Goal: Task Accomplishment & Management: Manage account settings

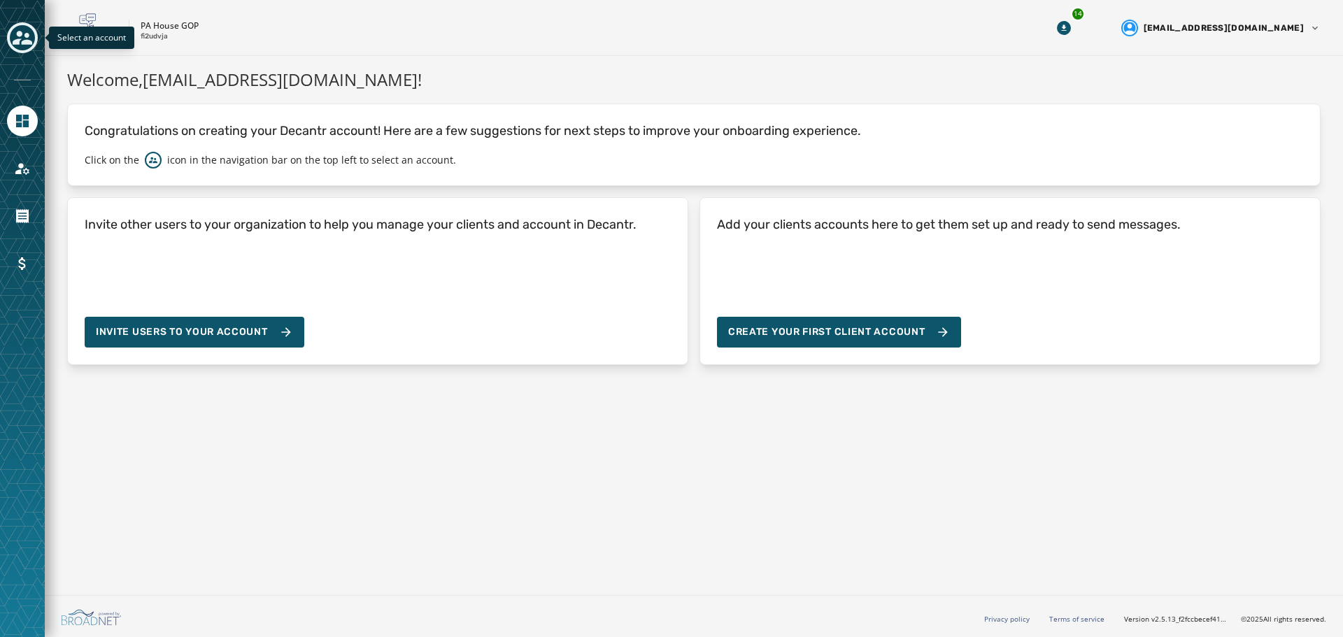
click at [27, 45] on icon "Toggle account select drawer" at bounding box center [23, 38] width 20 height 20
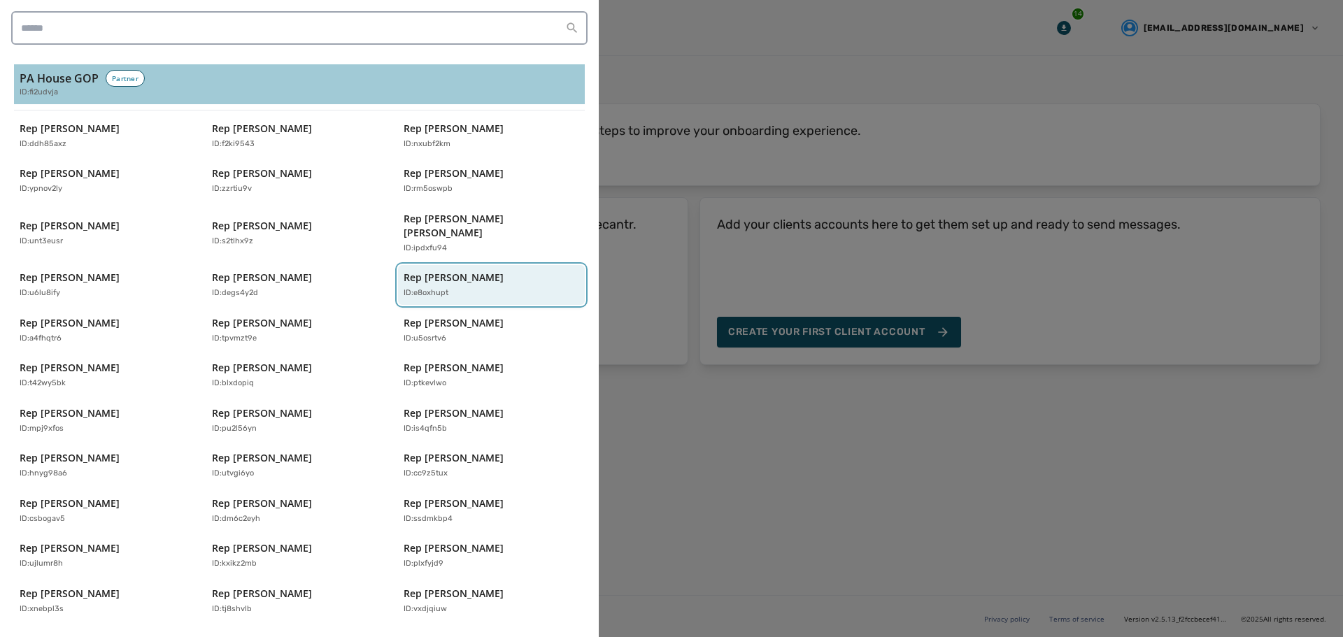
click at [459, 265] on button "Rep [PERSON_NAME] ID: e8oxhupt" at bounding box center [491, 285] width 187 height 40
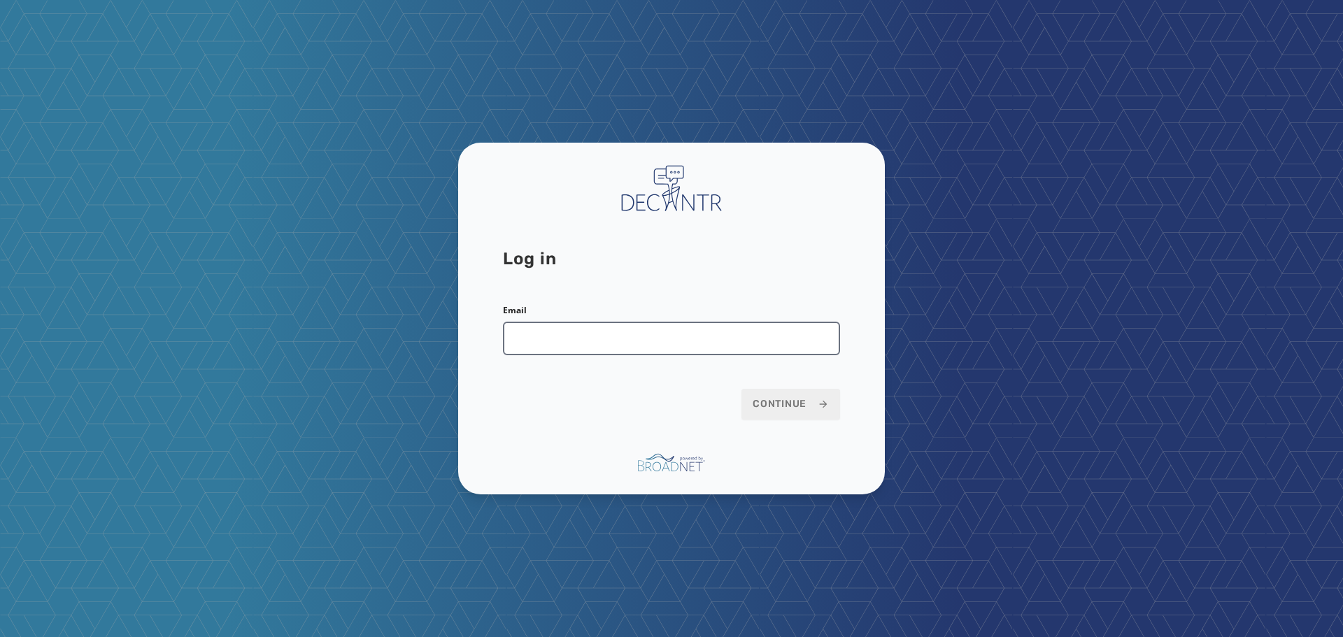
click at [595, 328] on input "Email" at bounding box center [671, 339] width 337 height 34
type input "**********"
click at [742, 389] on button "Continue" at bounding box center [791, 404] width 99 height 31
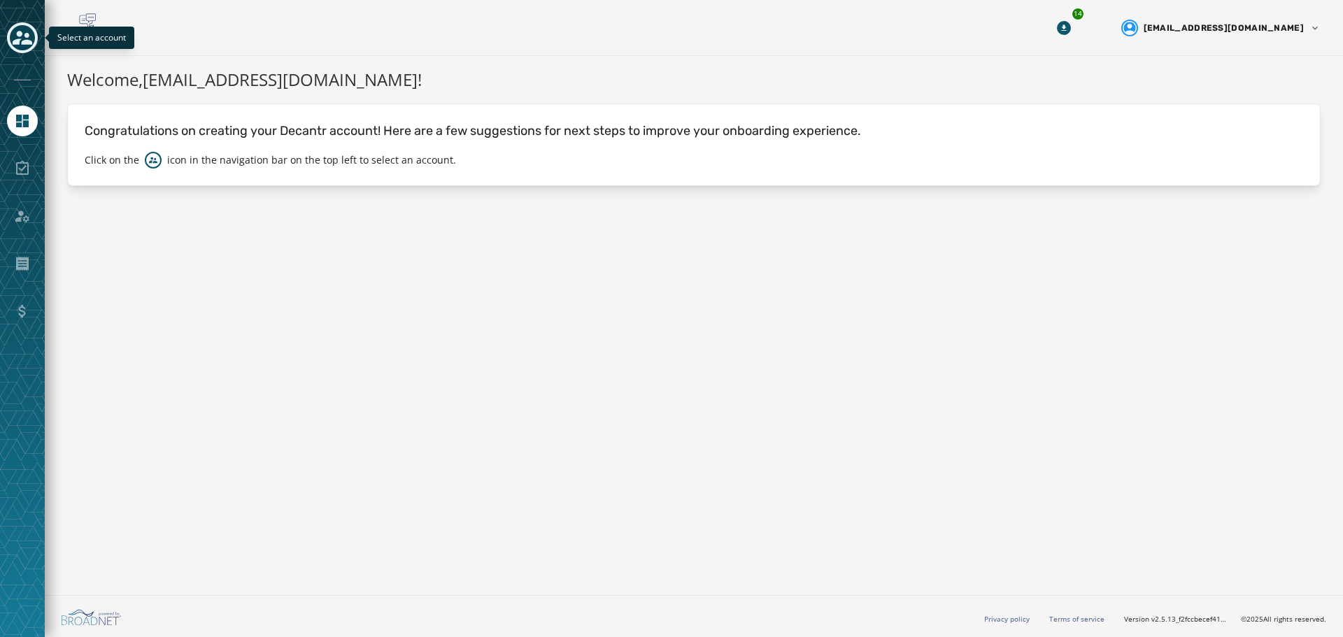
click at [19, 39] on icon "Toggle account select drawer" at bounding box center [23, 38] width 20 height 14
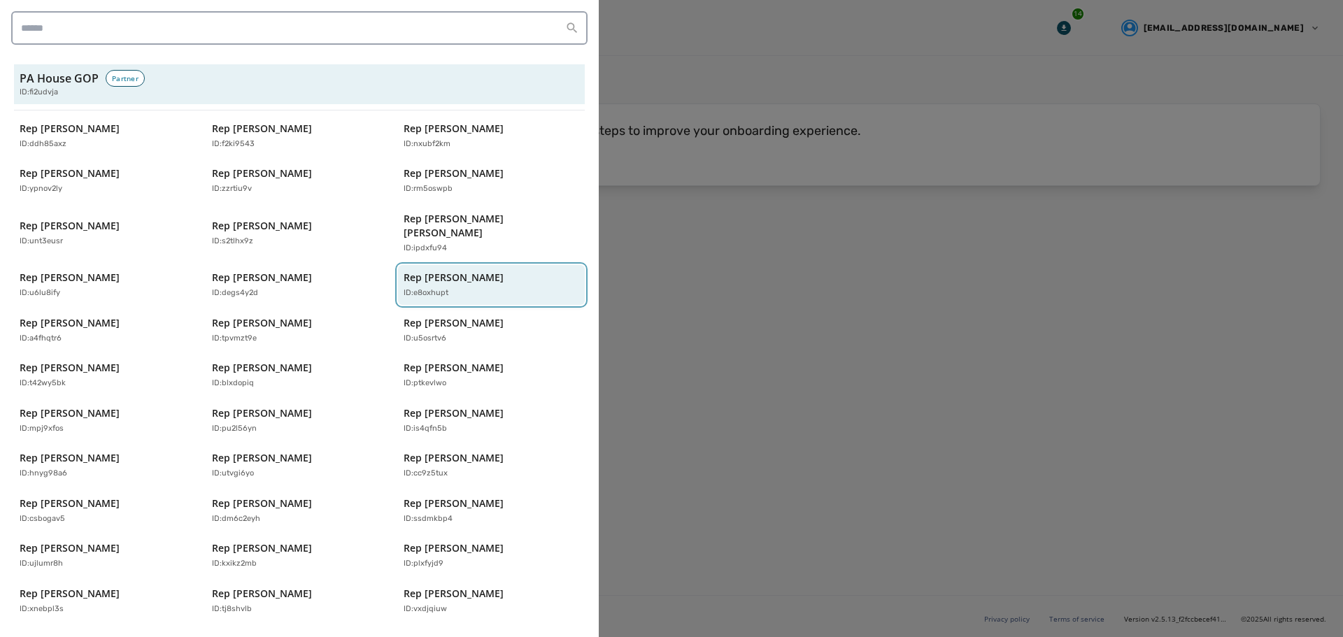
click at [480, 288] on div "ID: e8oxhupt" at bounding box center [485, 294] width 162 height 12
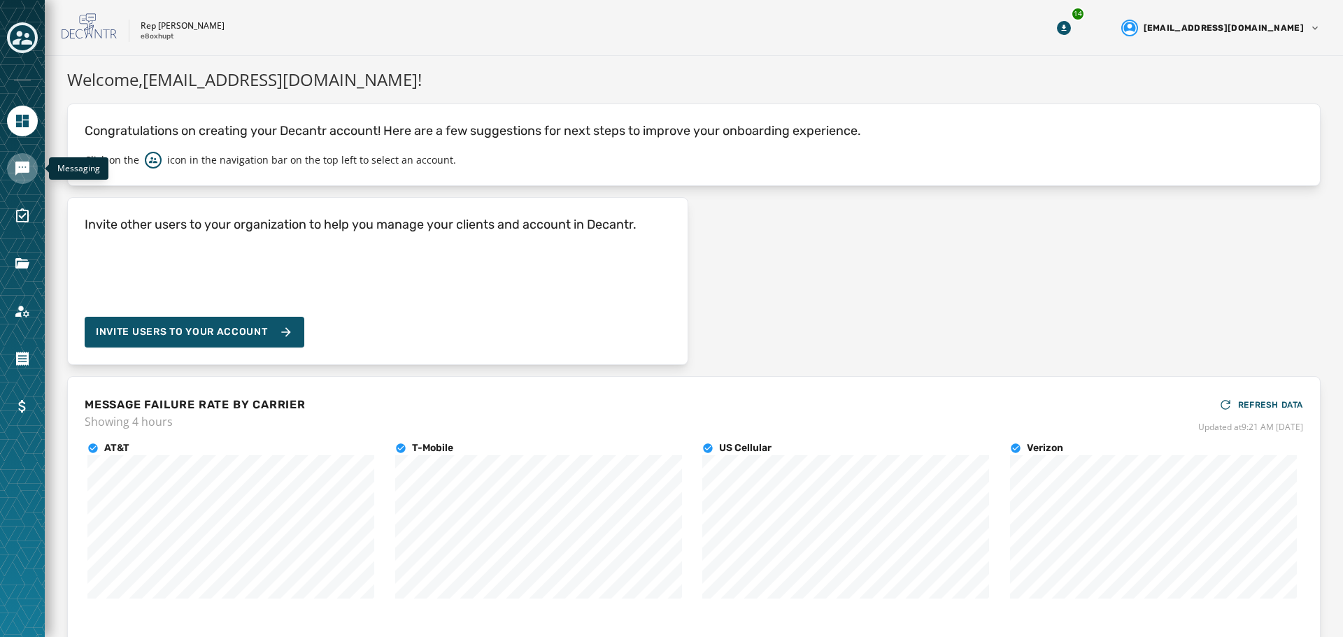
click at [22, 164] on icon "Navigate to Messaging" at bounding box center [22, 169] width 14 height 14
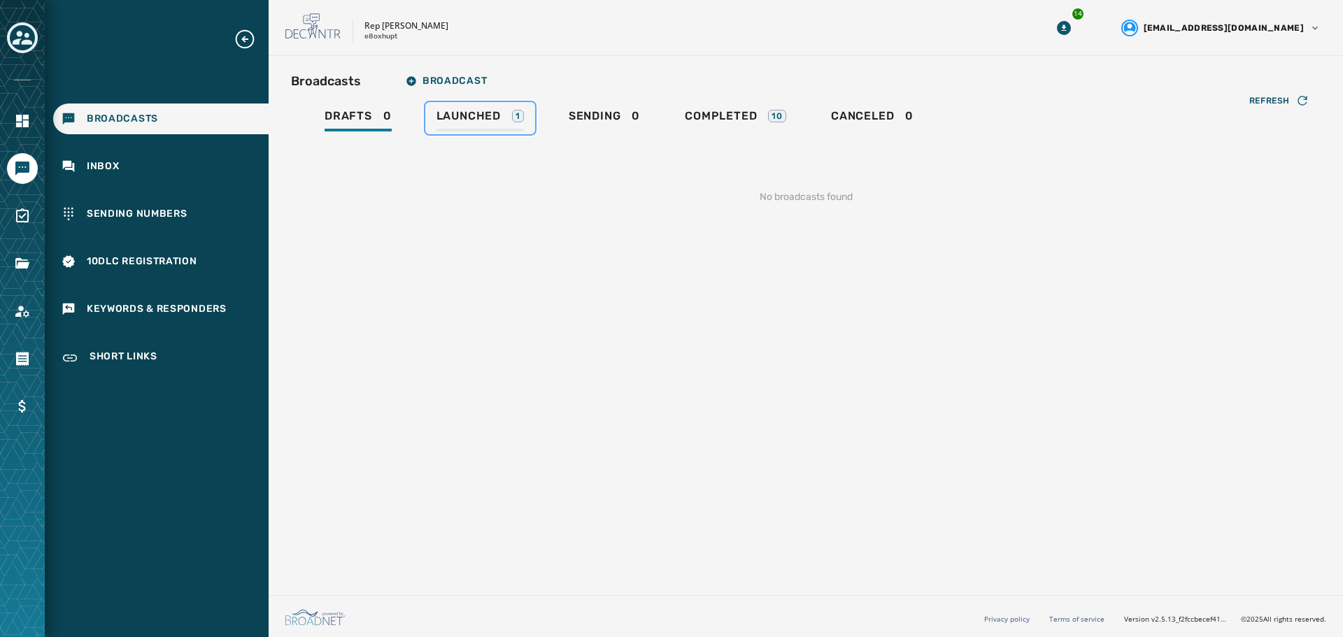
click at [483, 122] on span "Launched" at bounding box center [469, 116] width 64 height 14
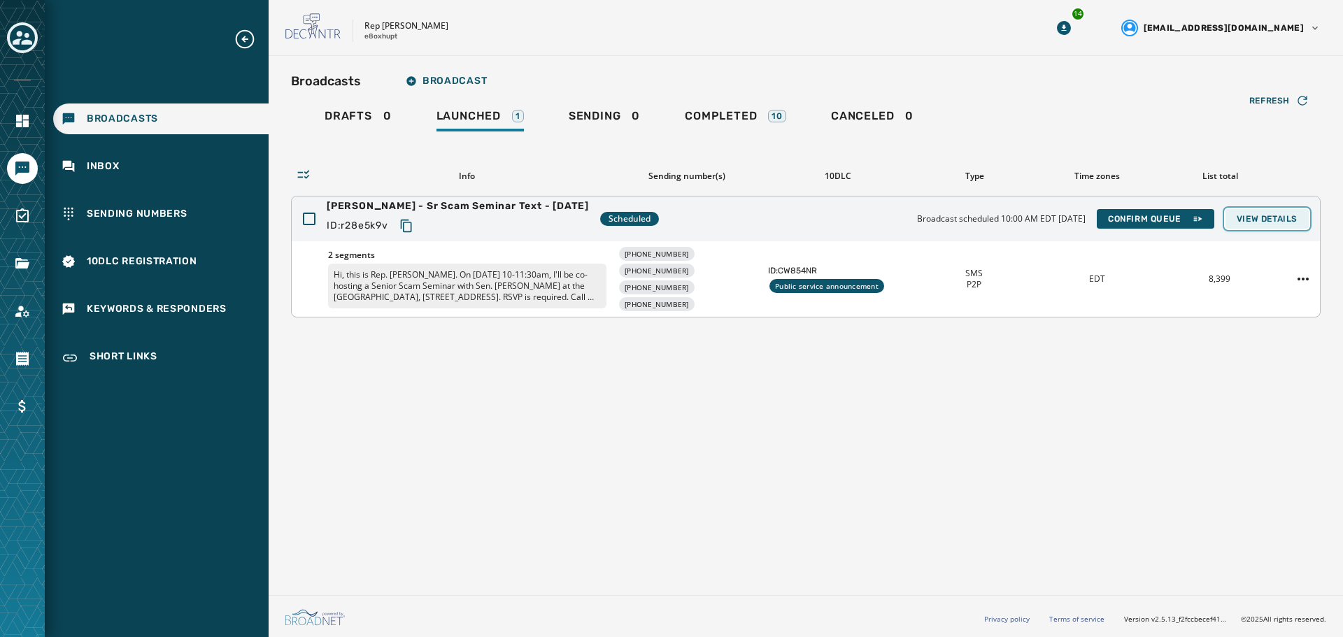
click at [1248, 211] on button "View Details" at bounding box center [1267, 219] width 83 height 20
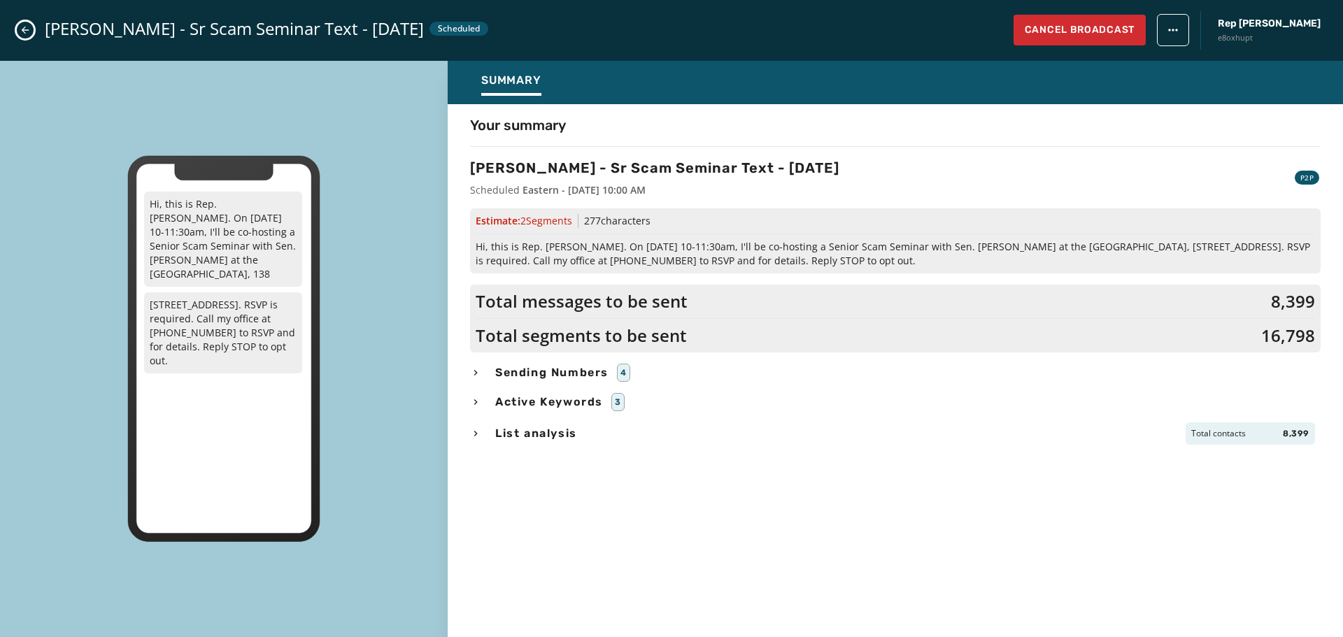
click at [574, 370] on span "Sending Numbers" at bounding box center [552, 372] width 119 height 17
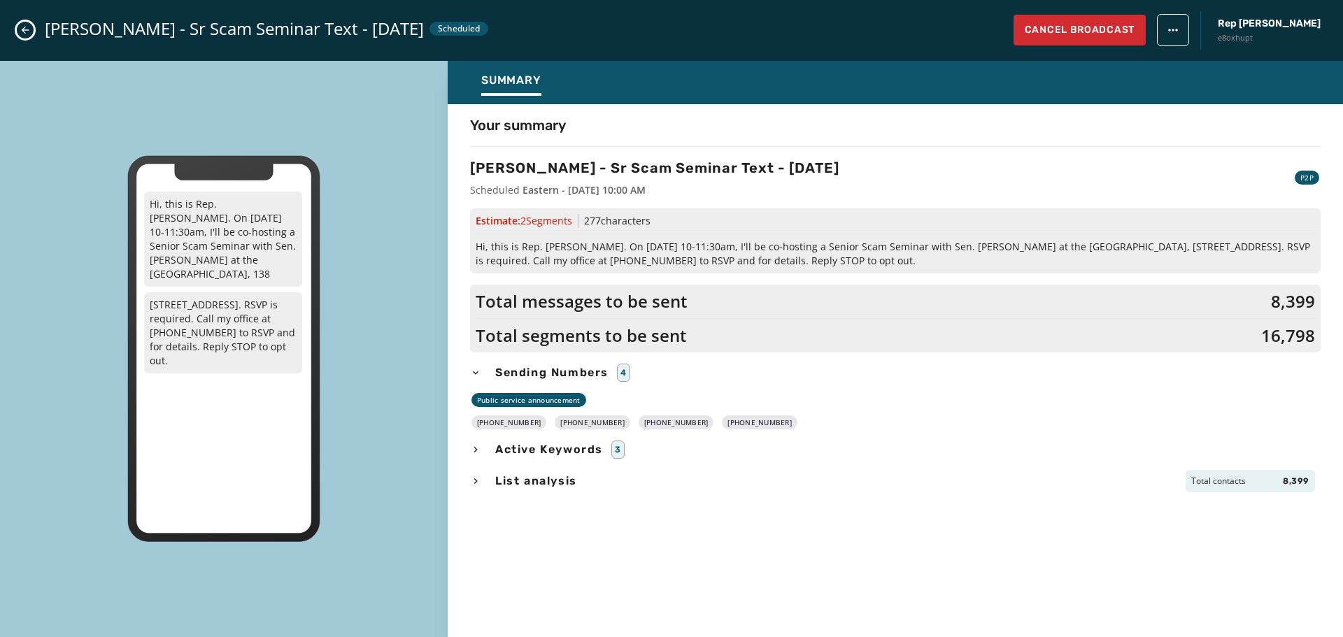
drag, startPoint x: 764, startPoint y: 423, endPoint x: 487, endPoint y: 427, distance: 277.1
click at [487, 427] on div "+1 570 215-9524 +1 570 215-9530 +1 570 215-9532 +1 570 215-9540" at bounding box center [895, 423] width 851 height 14
copy div "570 215-9524 +1 570 215-9530 +1 570 215-9532 +1 570 215-9540"
click at [448, 272] on div "Your summary Watro - Sr Scam Seminar Text - 10-7-25 Scheduled Eastern - October…" at bounding box center [896, 366] width 896 height 503
drag, startPoint x: 911, startPoint y: 260, endPoint x: 478, endPoint y: 251, distance: 433.2
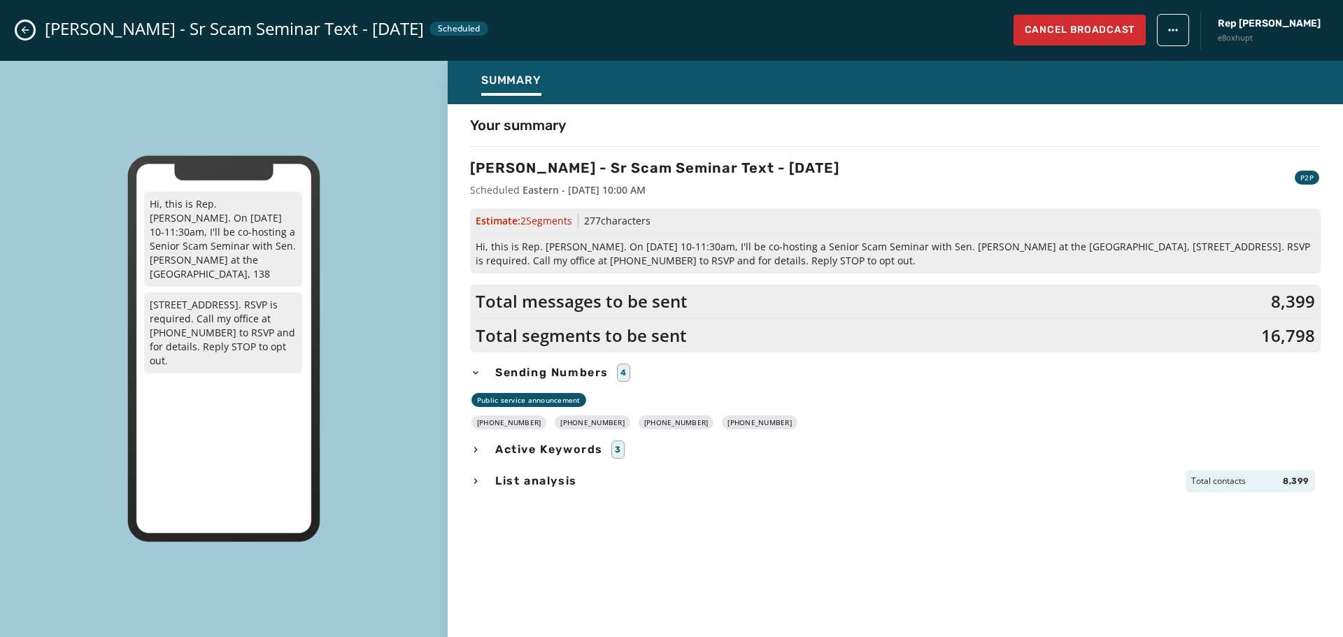
click at [478, 251] on span "Hi, this is Rep. Dane Watro. On Oct. 14 from 10-11:30am, I'll be co-hosting a S…" at bounding box center [896, 254] width 840 height 28
copy span "Hi, this is Rep. Dane Watro. On Oct. 14 from 10-11:30am, I'll be co-hosting a S…"
click at [27, 27] on icon "Close admin drawer" at bounding box center [25, 29] width 11 height 11
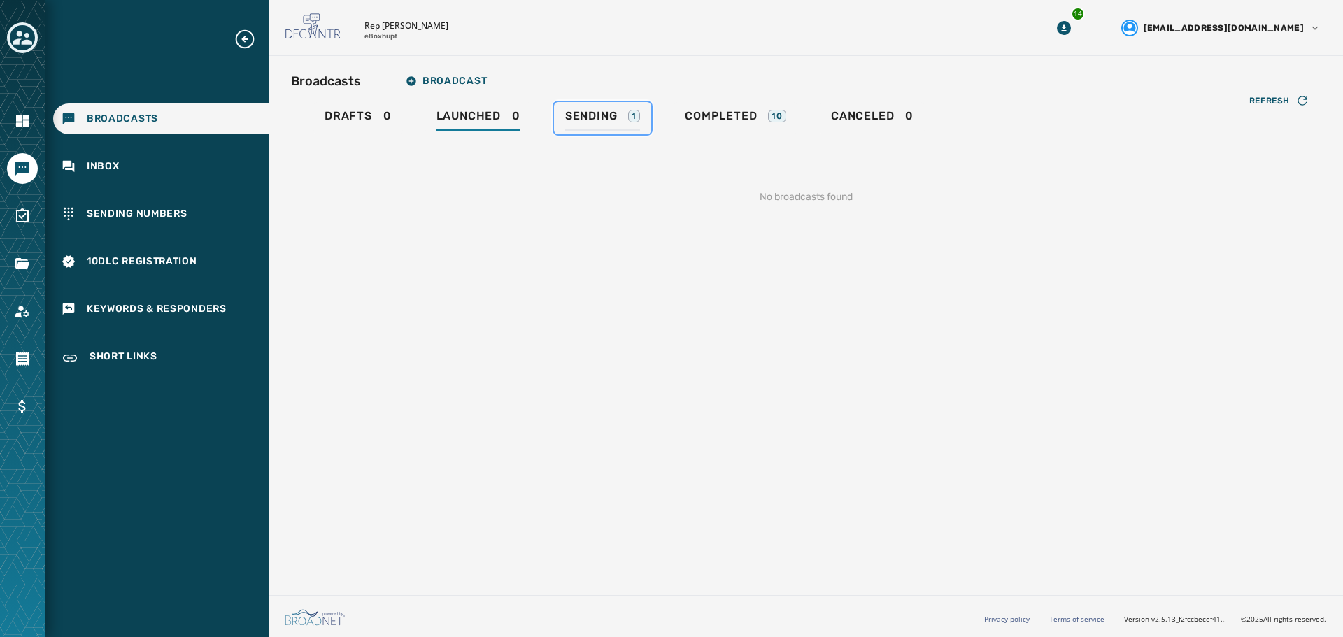
click at [596, 131] on div "Sending 1" at bounding box center [602, 120] width 75 height 22
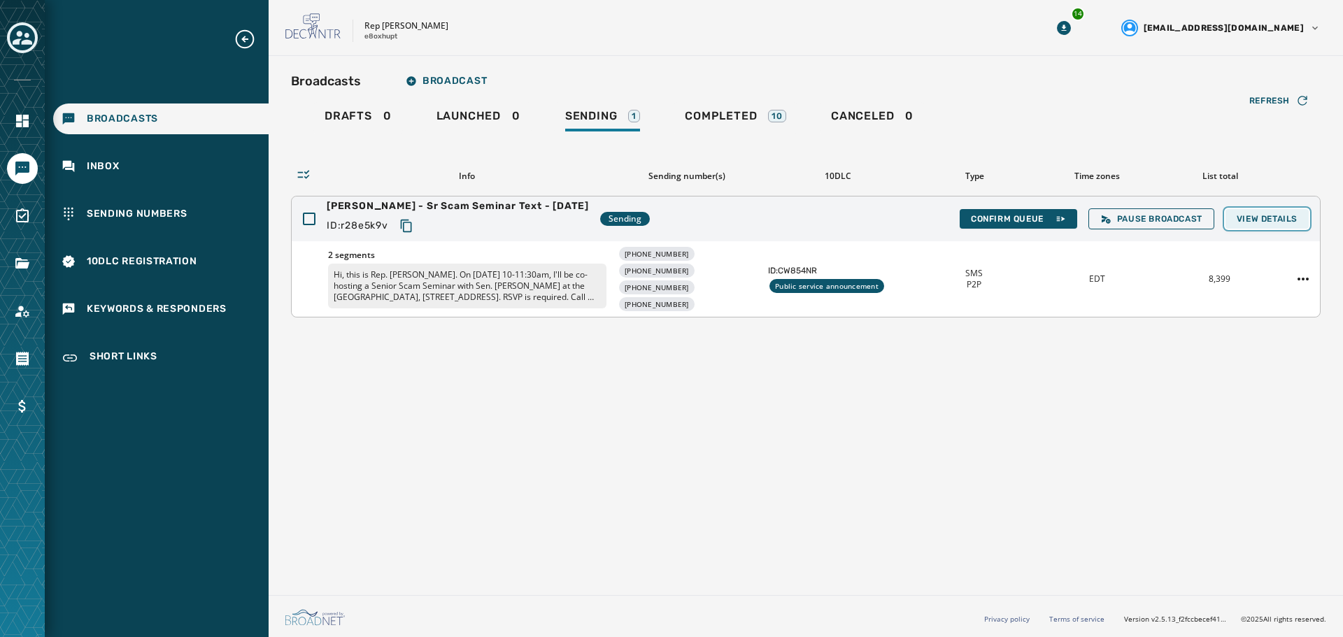
click at [1273, 219] on span "View Details" at bounding box center [1267, 218] width 61 height 11
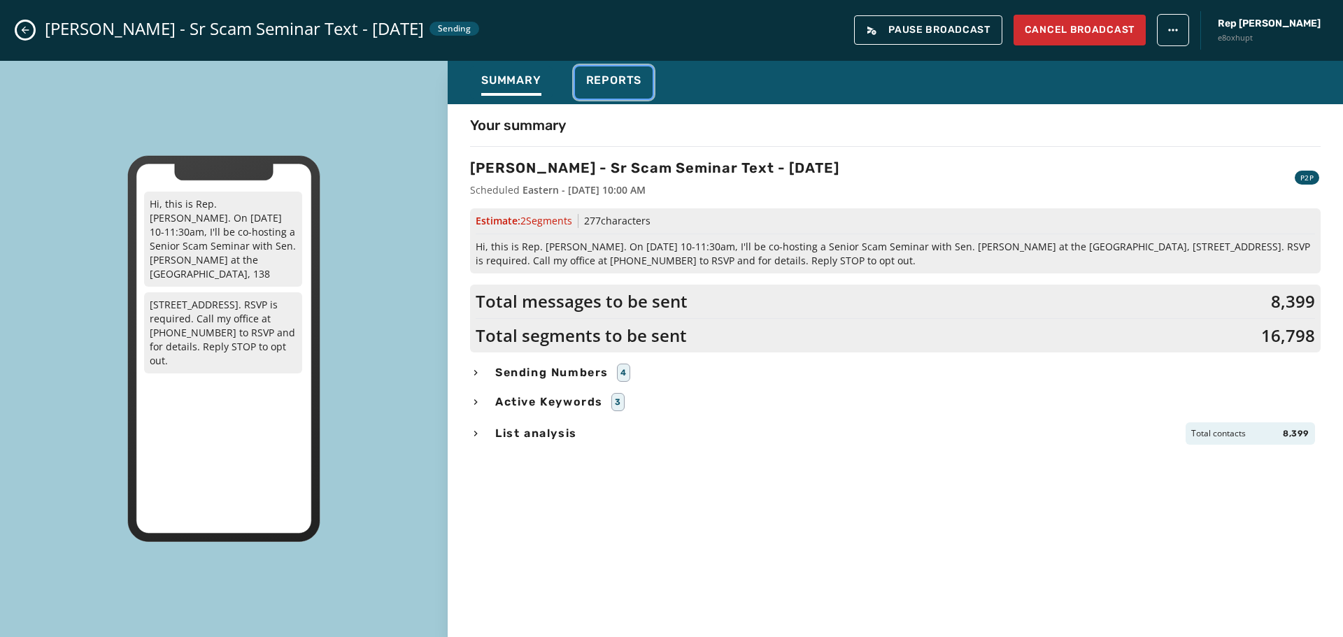
click at [630, 83] on span "Reports" at bounding box center [614, 80] width 56 height 14
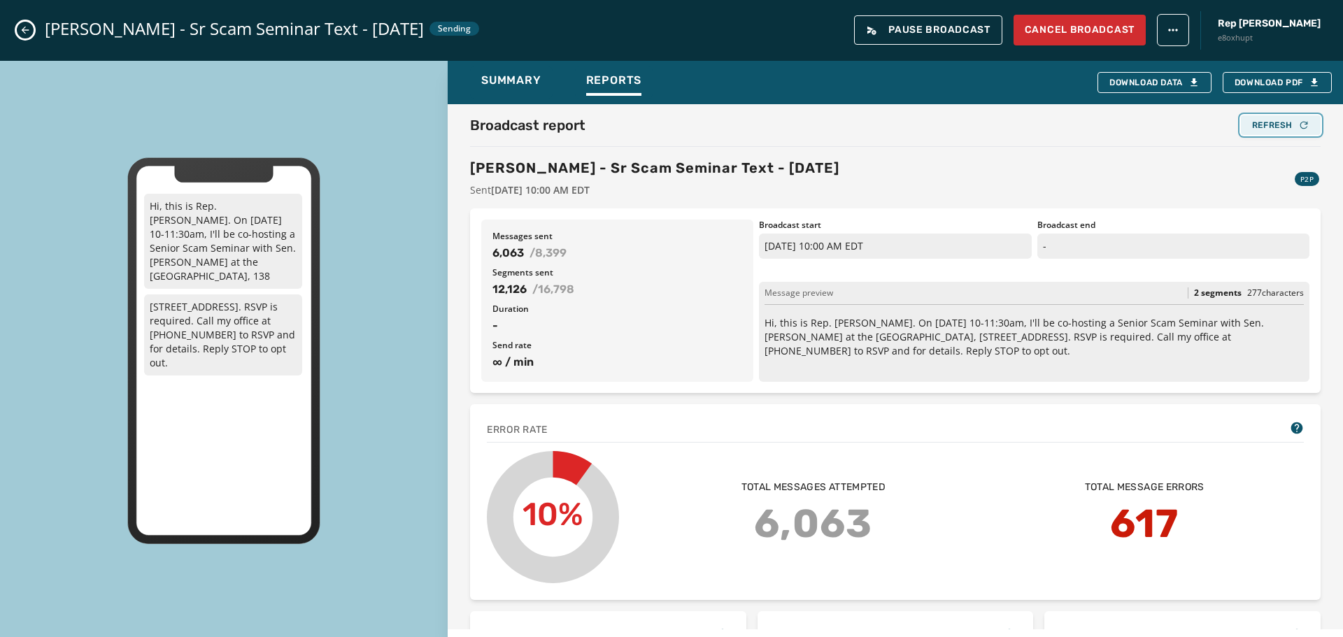
click at [1268, 129] on div "Refresh" at bounding box center [1280, 125] width 57 height 11
click at [1266, 130] on div "Refresh" at bounding box center [1280, 125] width 57 height 11
click at [1273, 128] on div "Refresh" at bounding box center [1280, 125] width 57 height 11
click at [29, 28] on icon "Close admin drawer" at bounding box center [25, 29] width 11 height 11
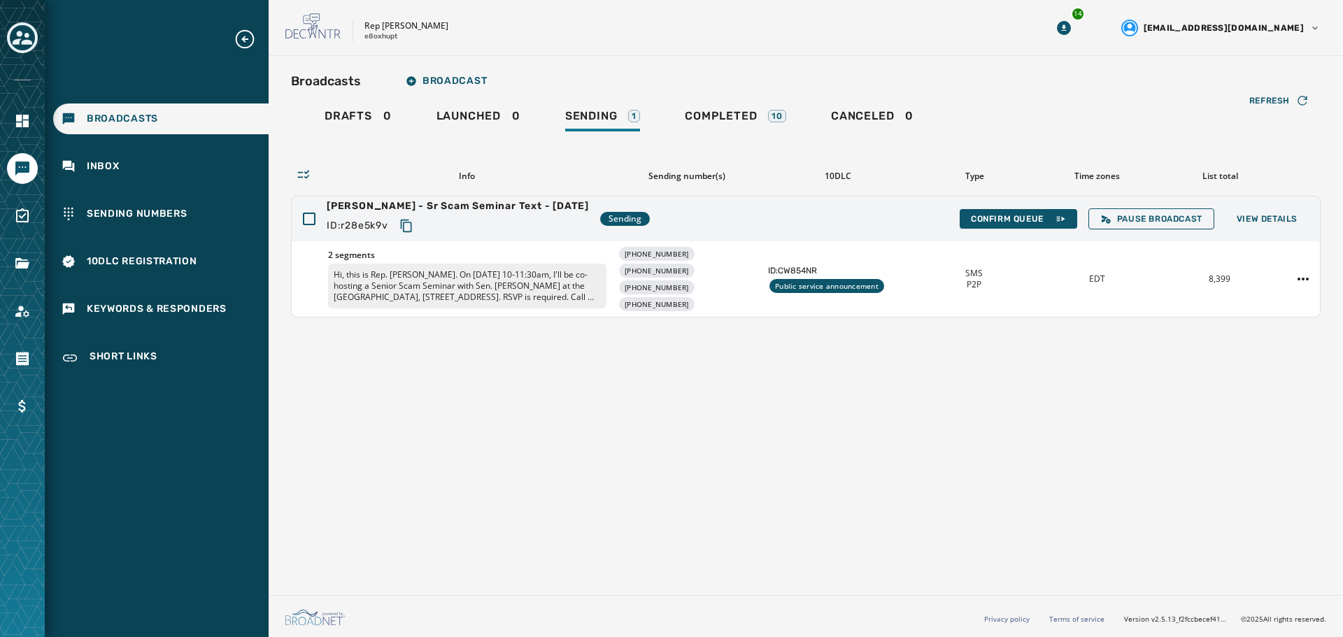
click at [714, 453] on div "Broadcasts Broadcast Drafts 0 Launched 0 Sending 1 Completed 10 Canceled 0 Refr…" at bounding box center [806, 323] width 1075 height 534
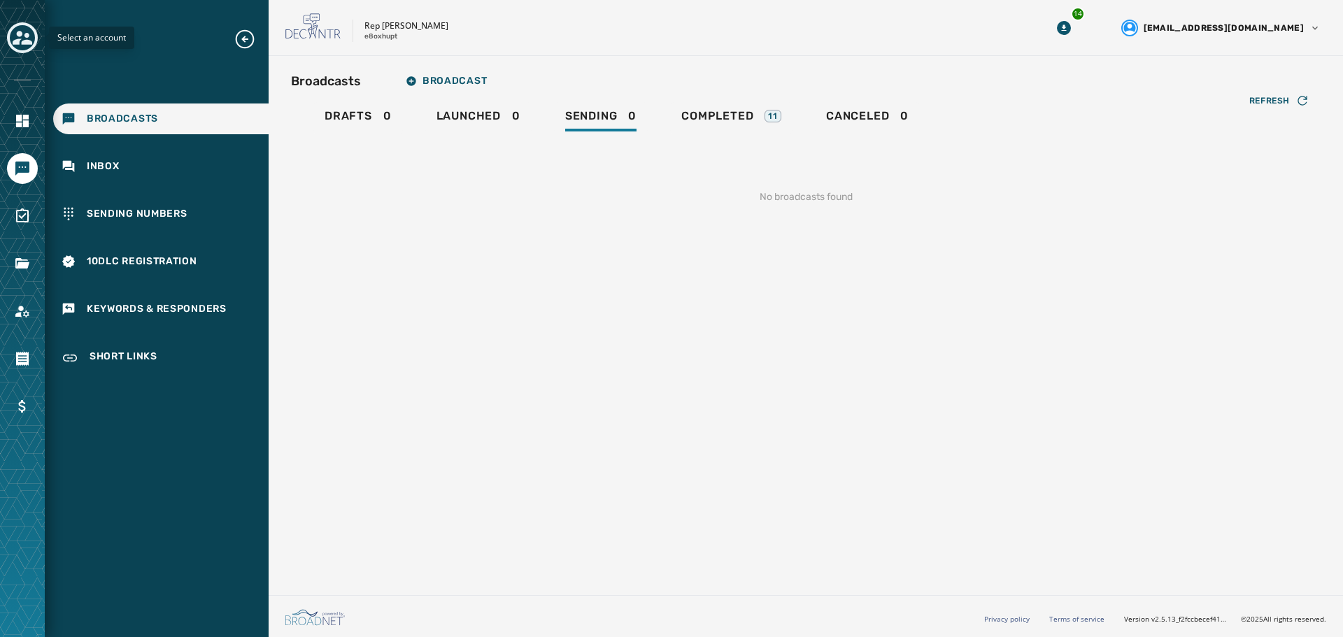
click at [31, 34] on icon "Toggle account select drawer" at bounding box center [23, 38] width 20 height 20
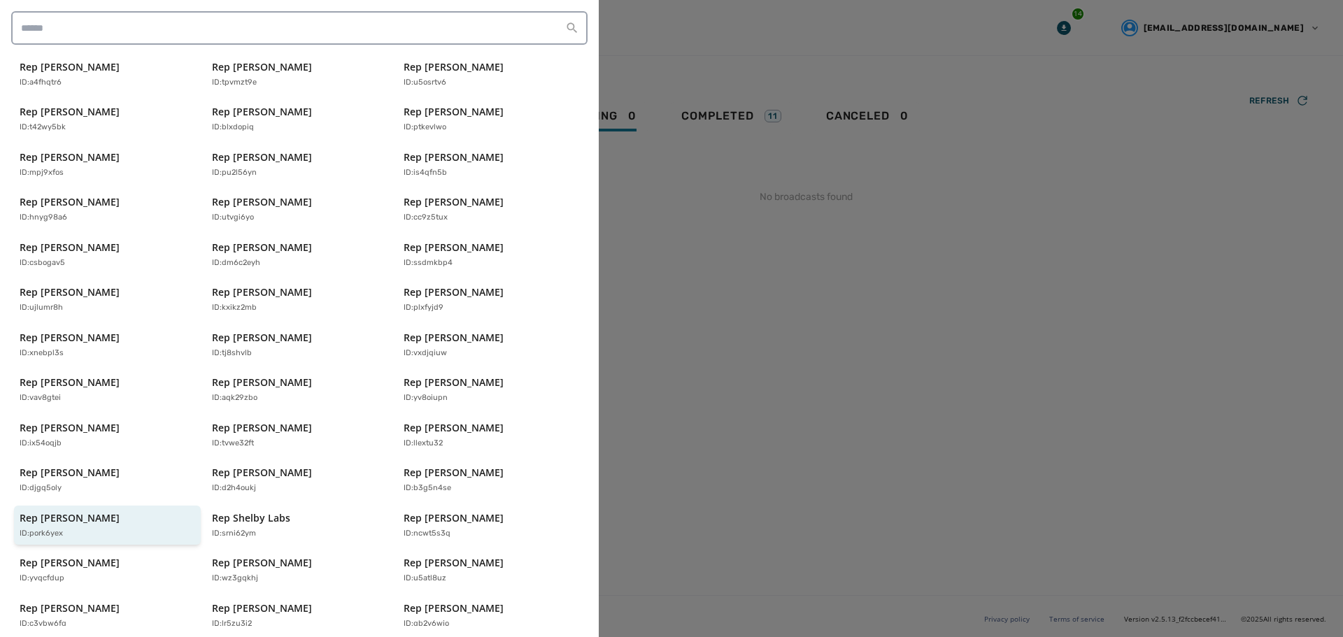
scroll to position [299, 0]
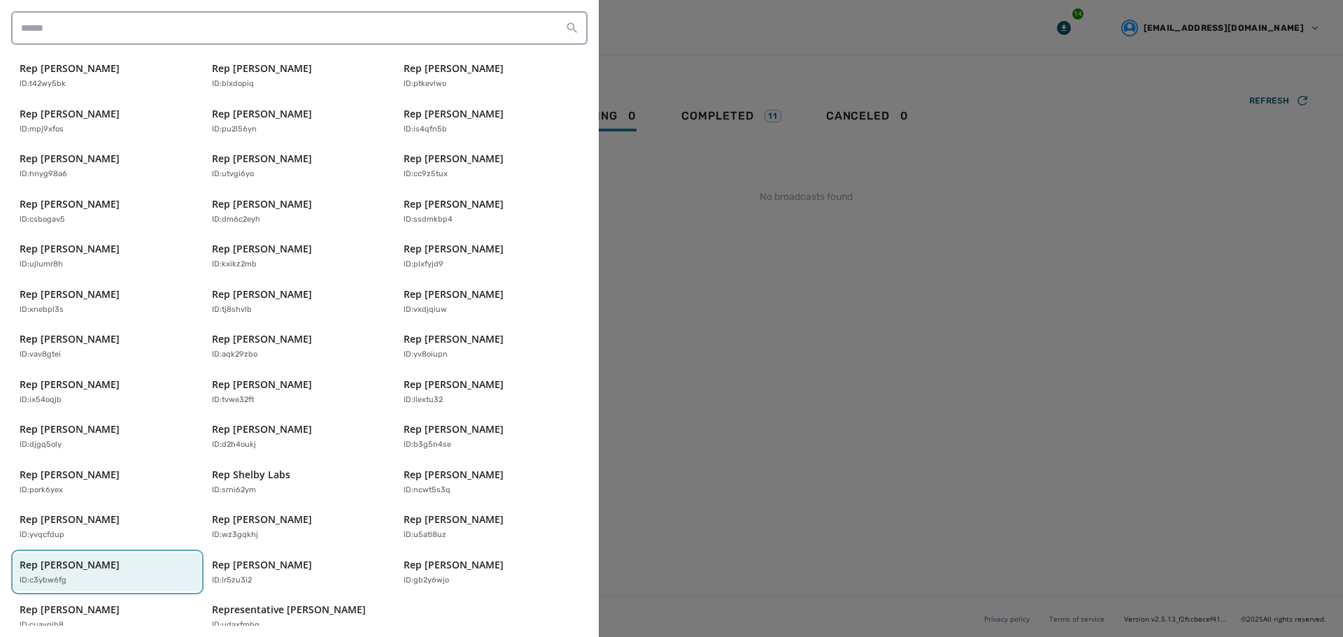
click at [115, 558] on div "Rep Tim Twardzik ID: c3ybw6fg" at bounding box center [101, 572] width 162 height 29
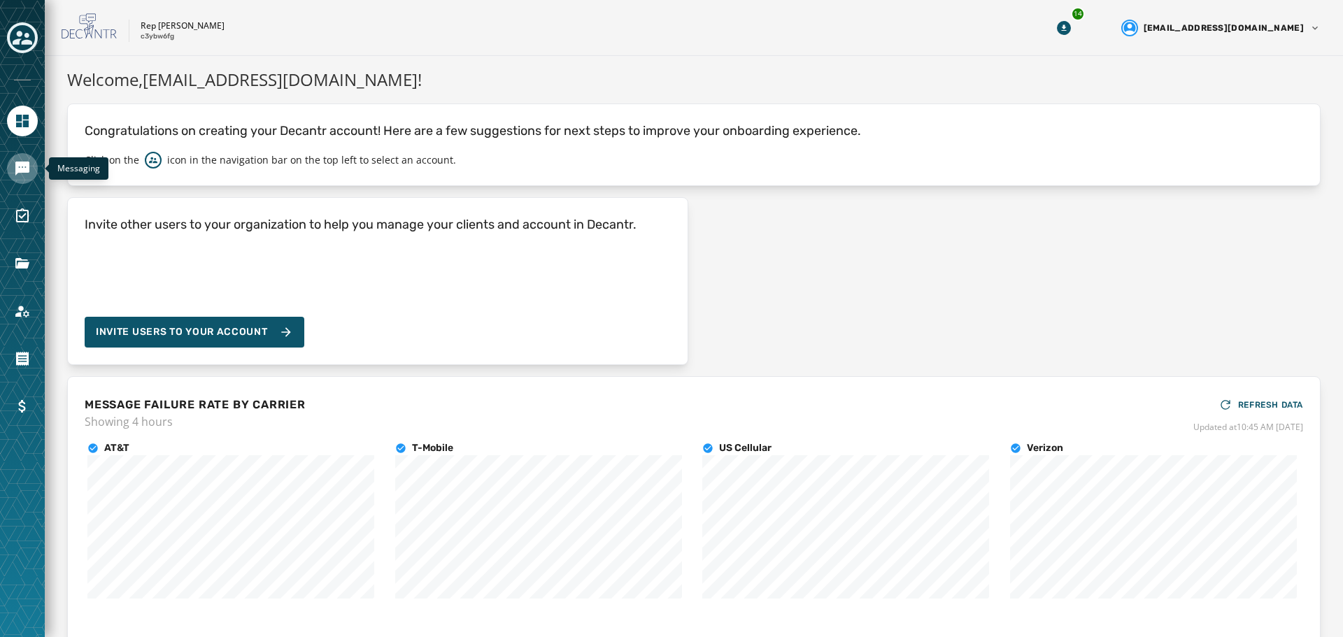
click at [17, 174] on icon "Navigate to Messaging" at bounding box center [22, 169] width 14 height 14
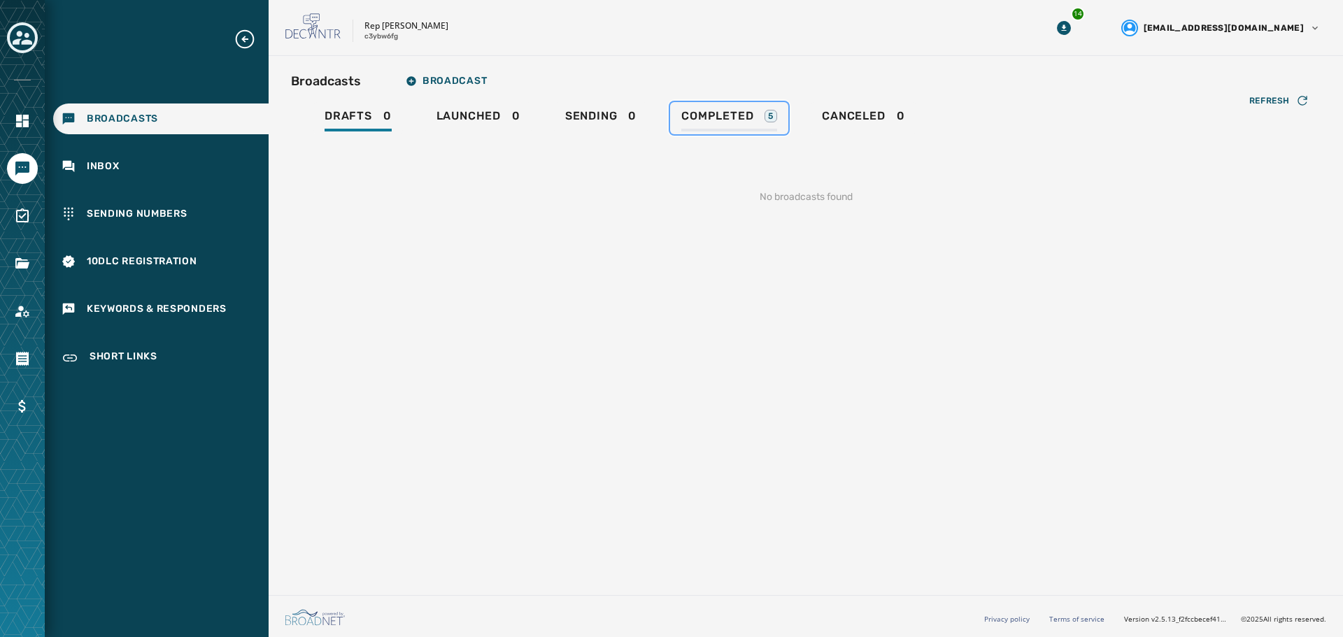
click at [722, 111] on span "Completed" at bounding box center [717, 116] width 72 height 14
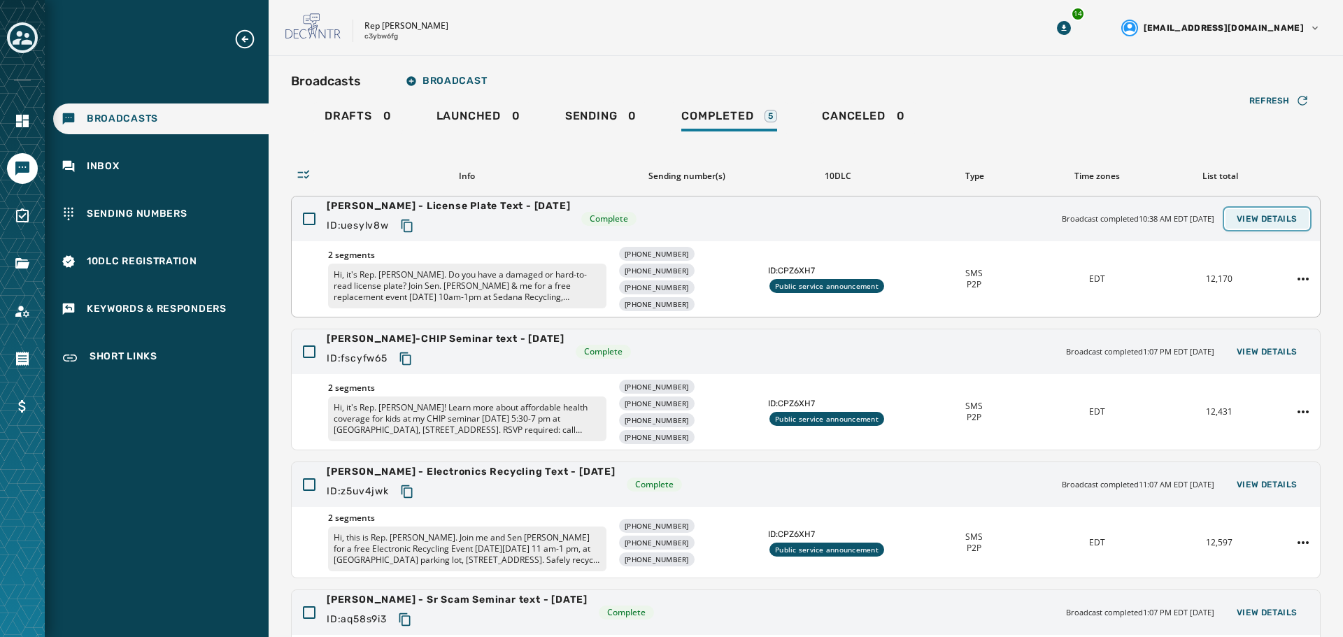
click at [1243, 220] on span "View Details" at bounding box center [1267, 218] width 61 height 11
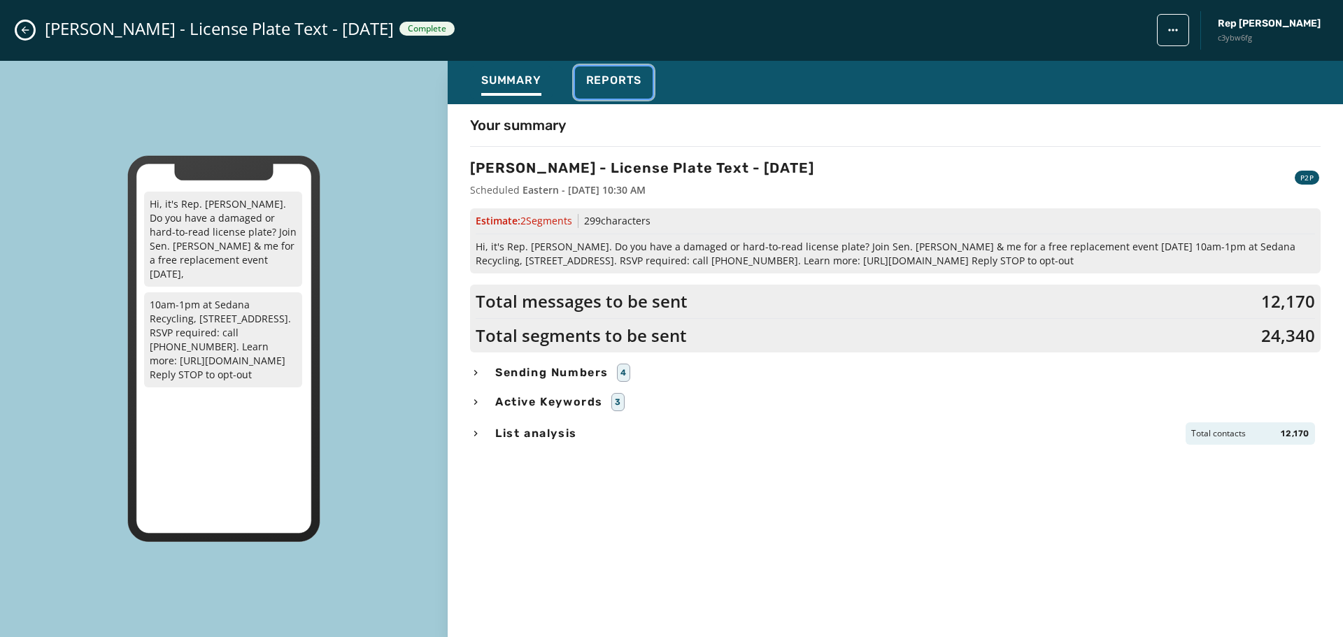
click at [621, 73] on span "Reports" at bounding box center [614, 80] width 56 height 14
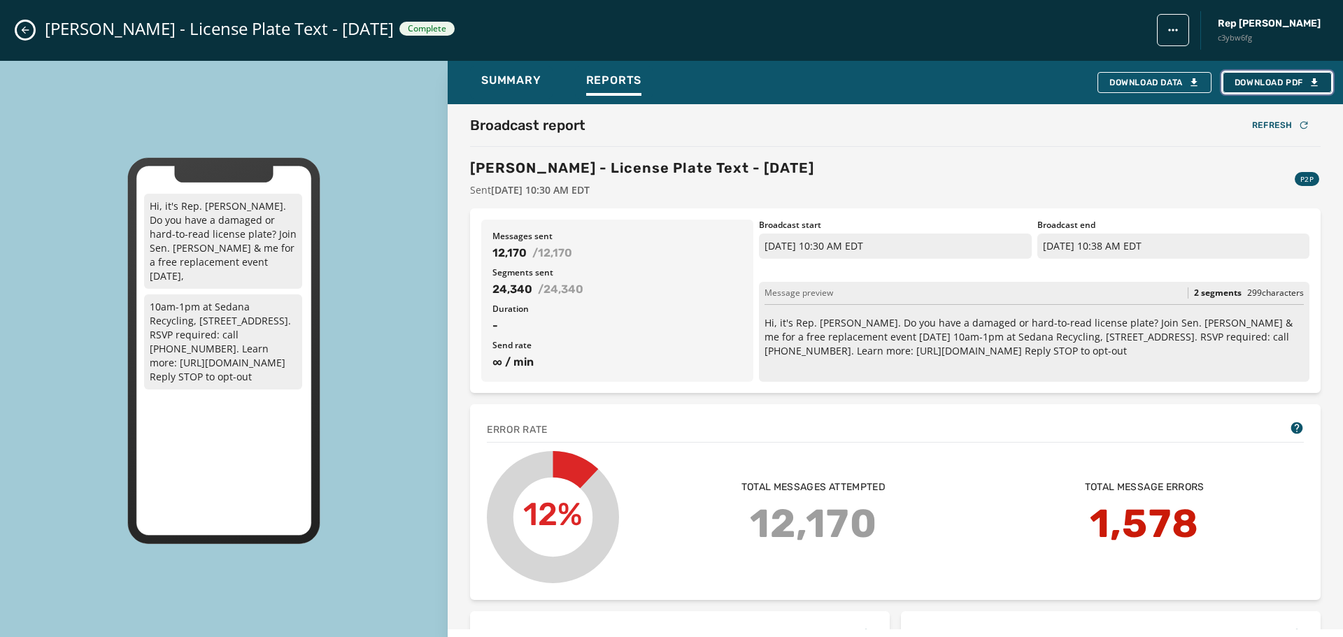
click at [1279, 83] on span "Download PDF" at bounding box center [1277, 82] width 85 height 11
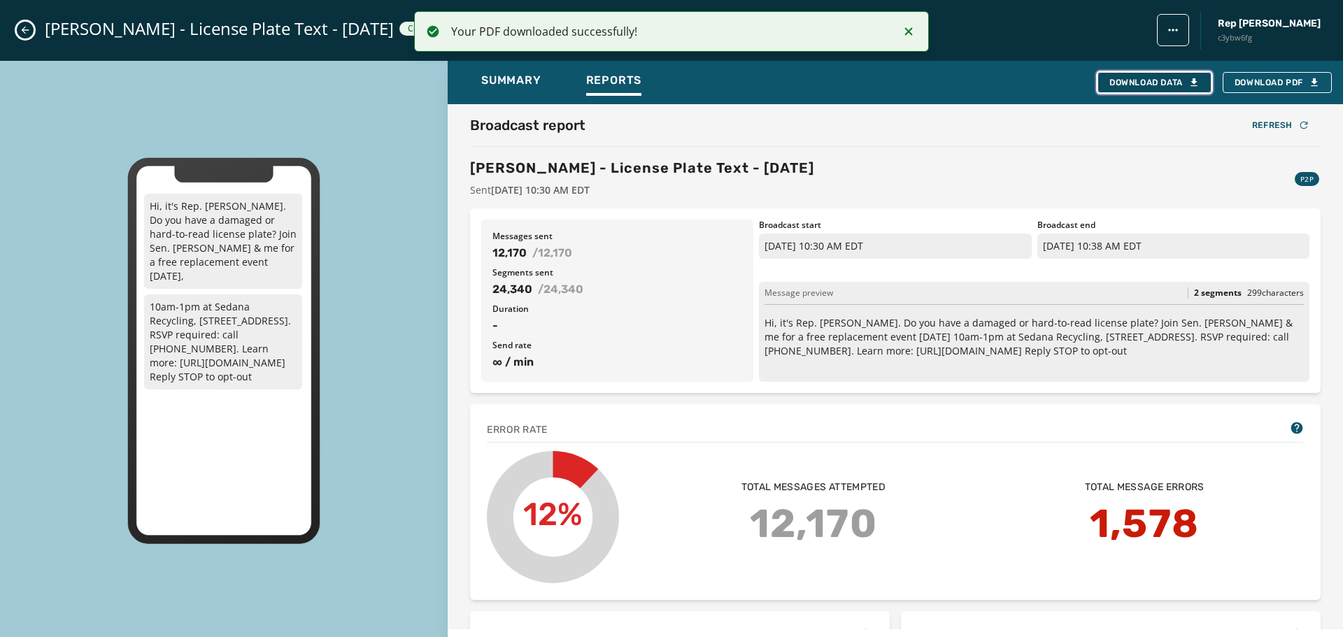
click at [1156, 85] on div "Download Data" at bounding box center [1155, 82] width 90 height 11
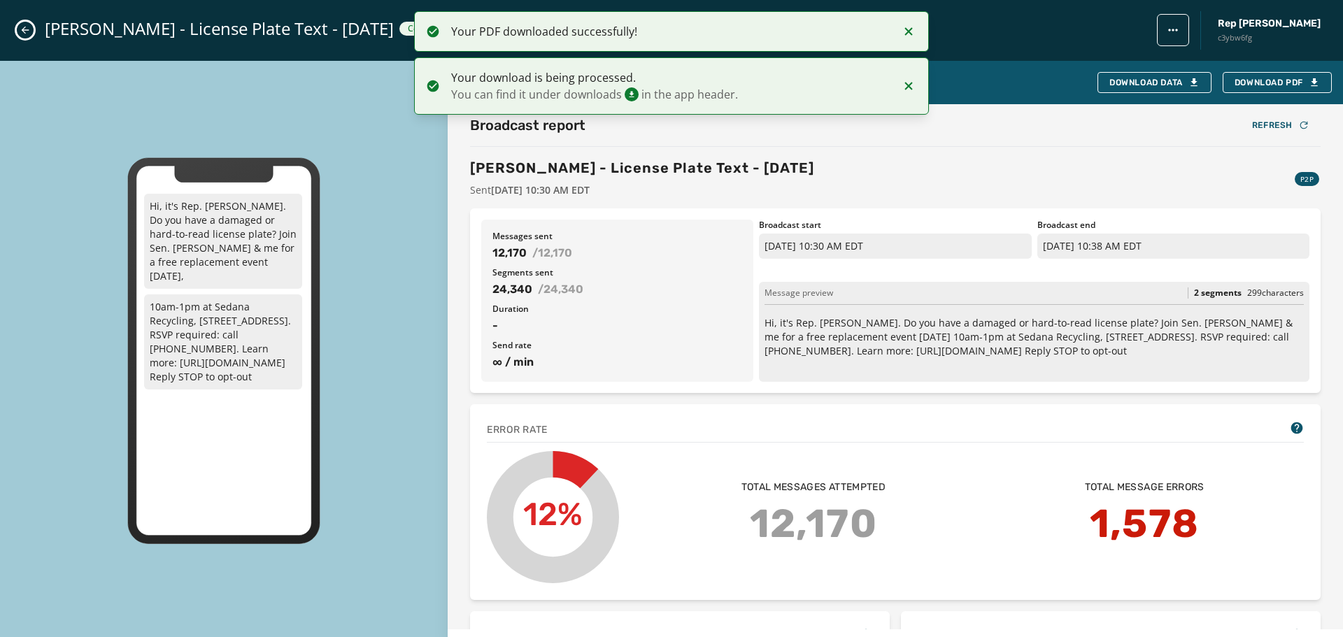
click at [20, 27] on icon "Close admin drawer" at bounding box center [25, 29] width 11 height 11
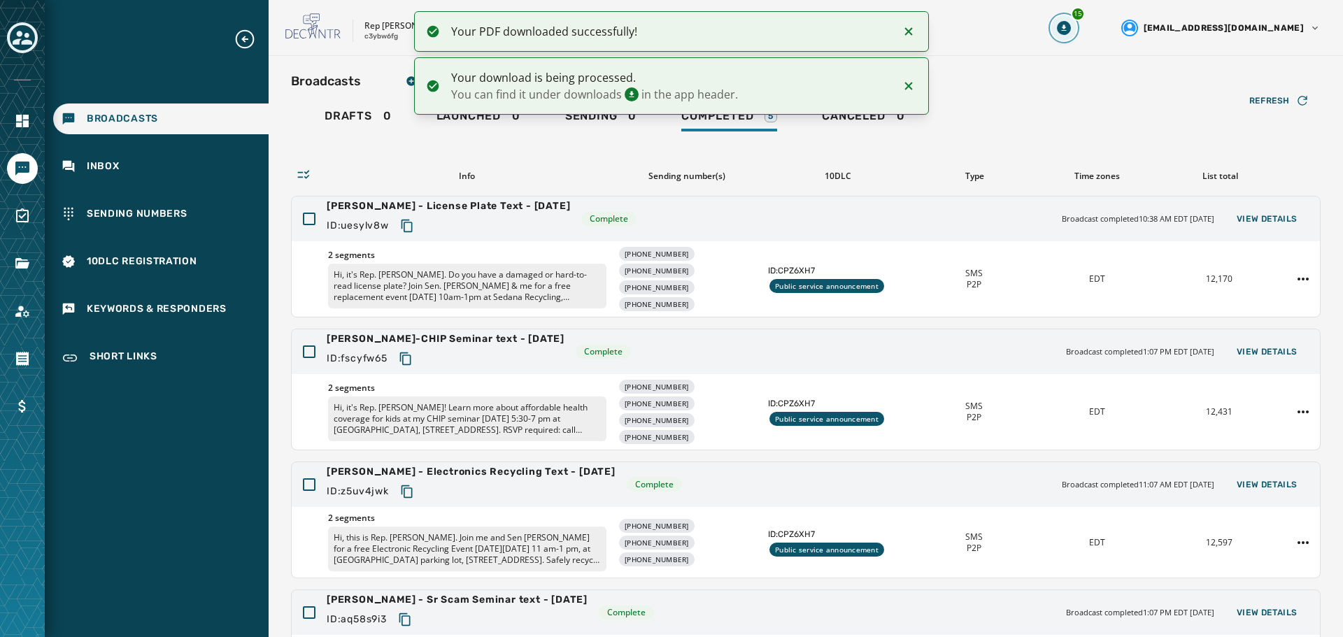
click at [1071, 31] on icon "Download Menu" at bounding box center [1064, 28] width 14 height 14
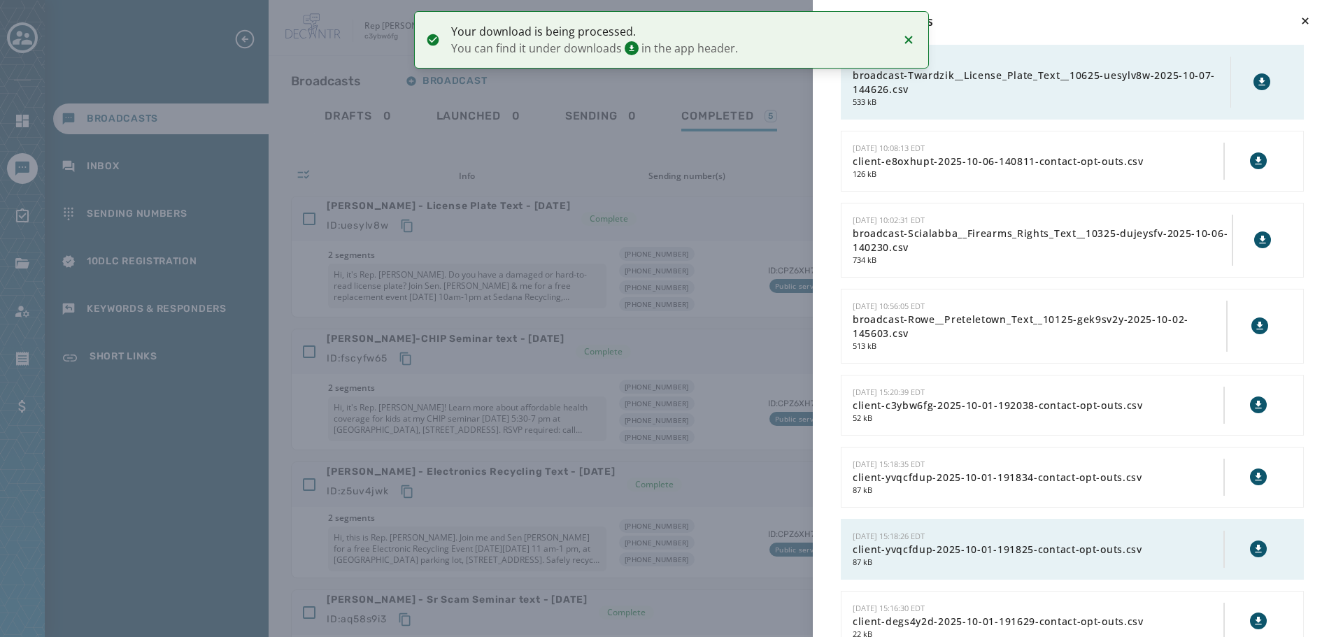
click at [1259, 78] on icon at bounding box center [1262, 82] width 6 height 8
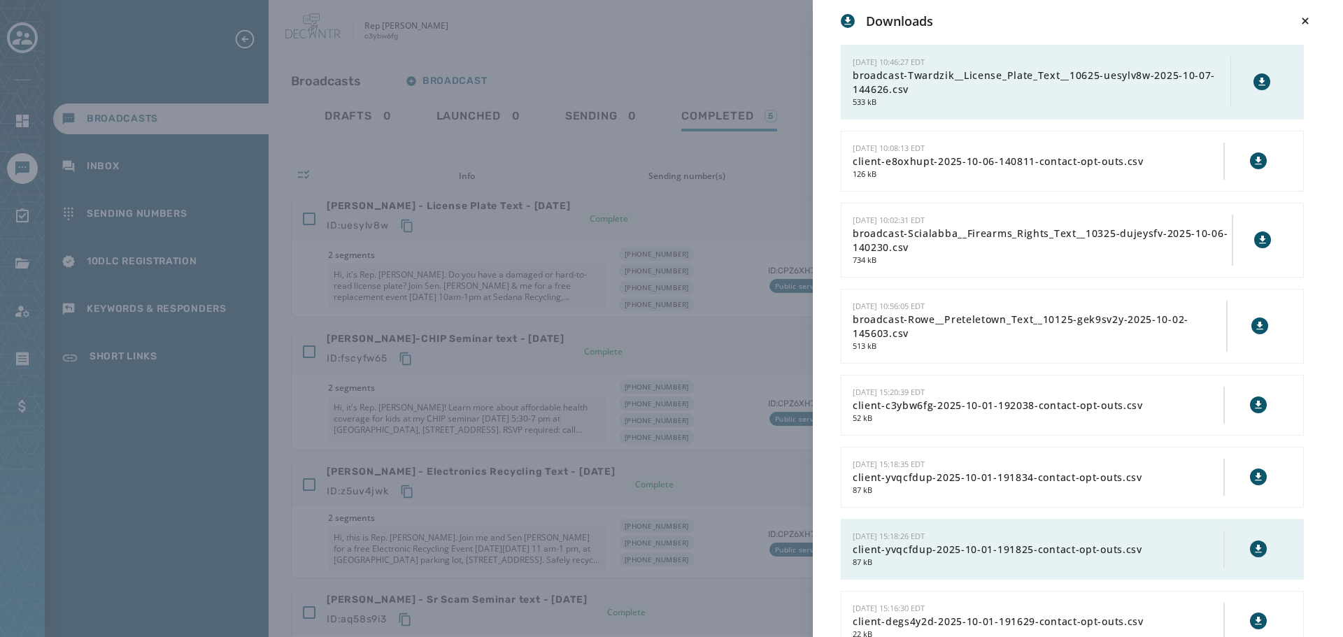
click at [468, 159] on div "Downloads 10/7/2025 - 10:46:27 EDT broadcast-Twardzik__License_Plate_Text__1062…" at bounding box center [671, 318] width 1343 height 637
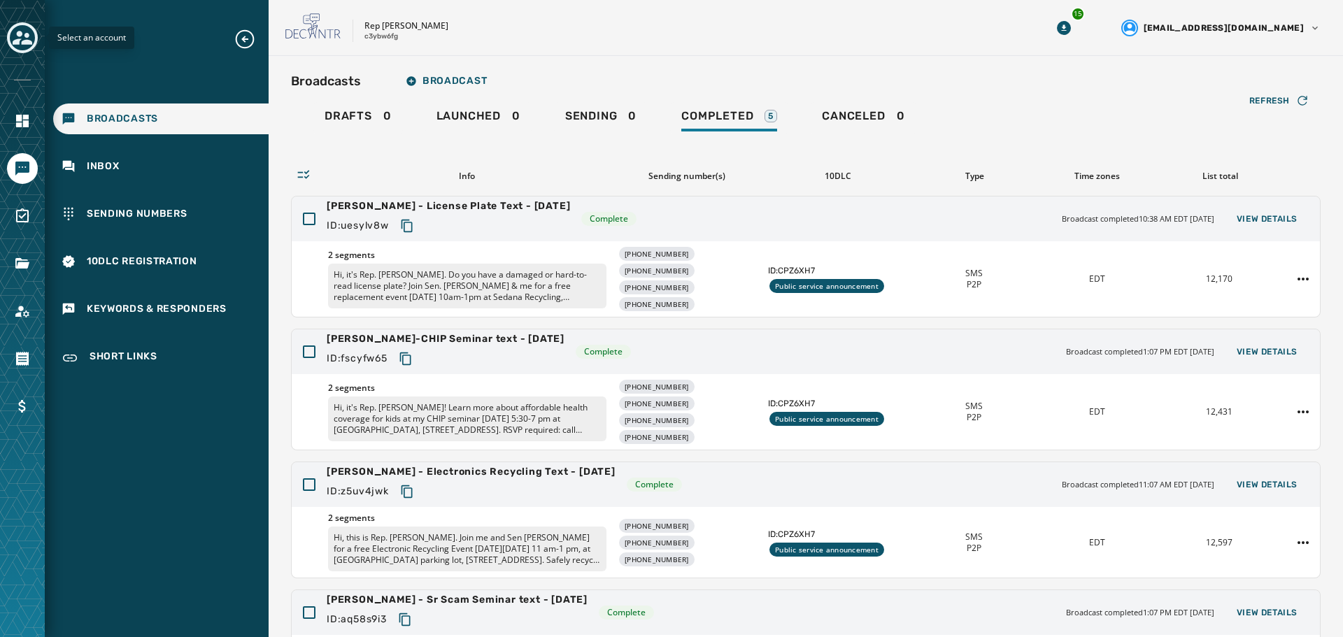
click at [10, 32] on div "Toggle account select drawer" at bounding box center [22, 37] width 25 height 25
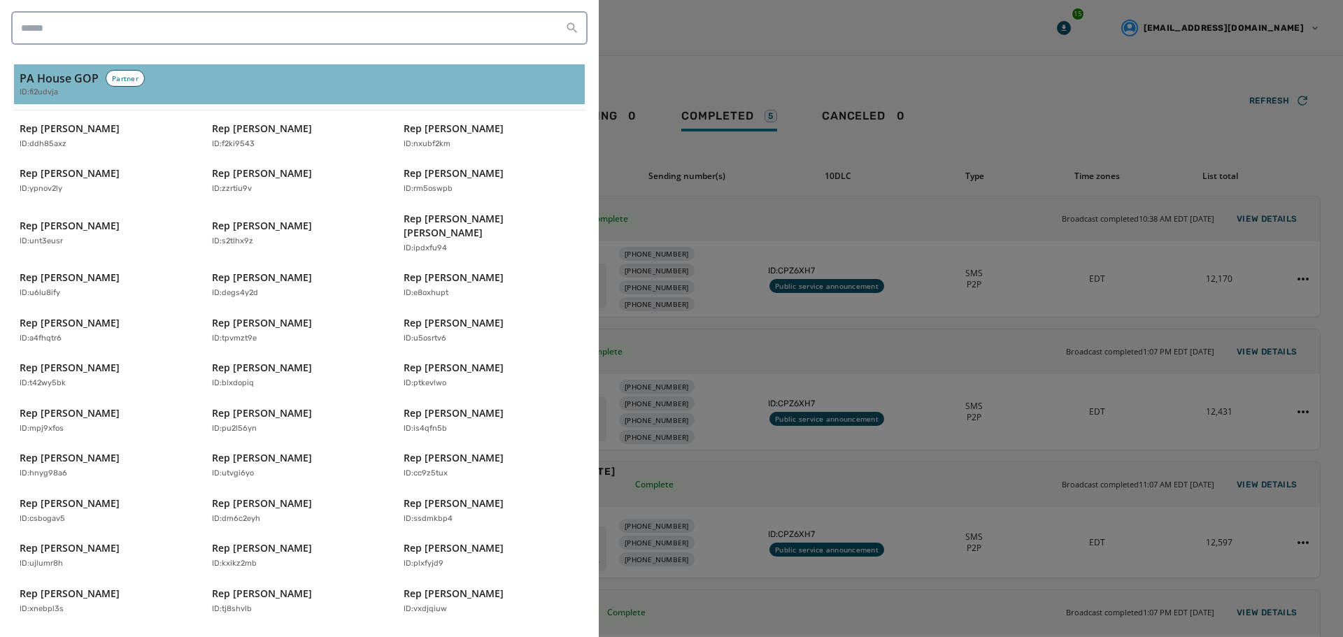
click at [54, 97] on span "ID: fi2udvja" at bounding box center [39, 93] width 38 height 12
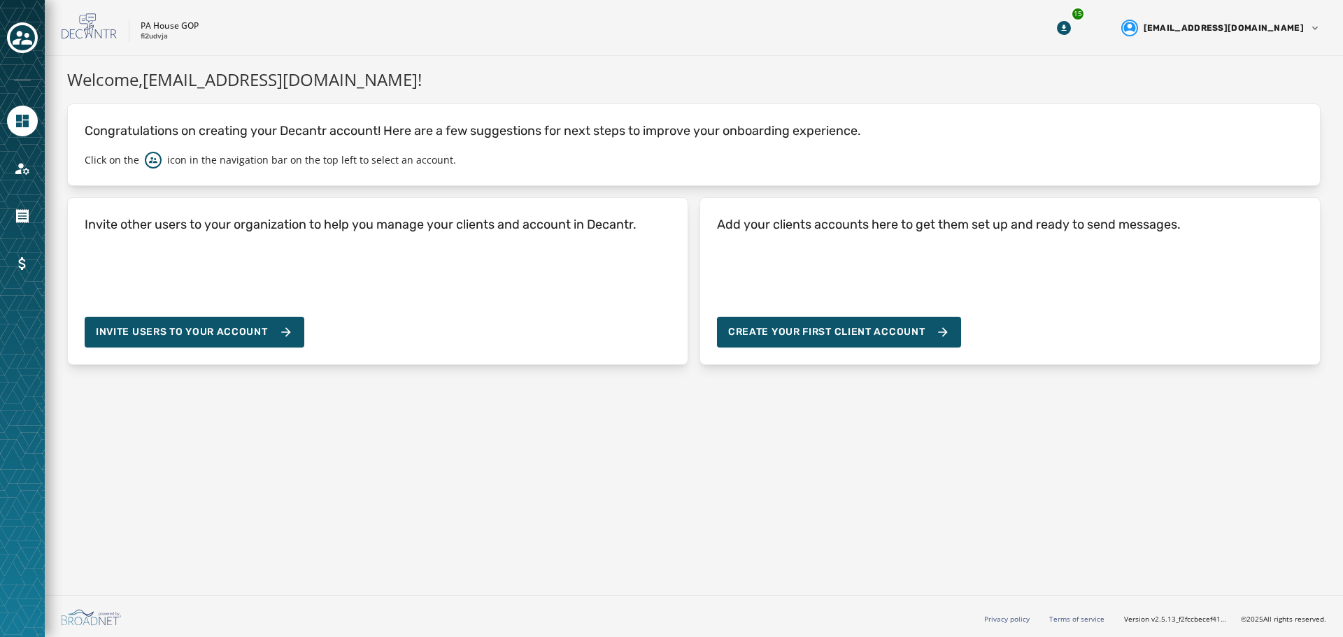
click at [967, 569] on div "Welcome, spugh@pahousegop.com ! Congratulations on creating your Decantr accoun…" at bounding box center [694, 323] width 1298 height 534
click at [802, 427] on div "Welcome, spugh@pahousegop.com ! Congratulations on creating your Decantr accoun…" at bounding box center [694, 323] width 1298 height 534
click at [14, 41] on icon "Toggle account select drawer" at bounding box center [23, 38] width 20 height 14
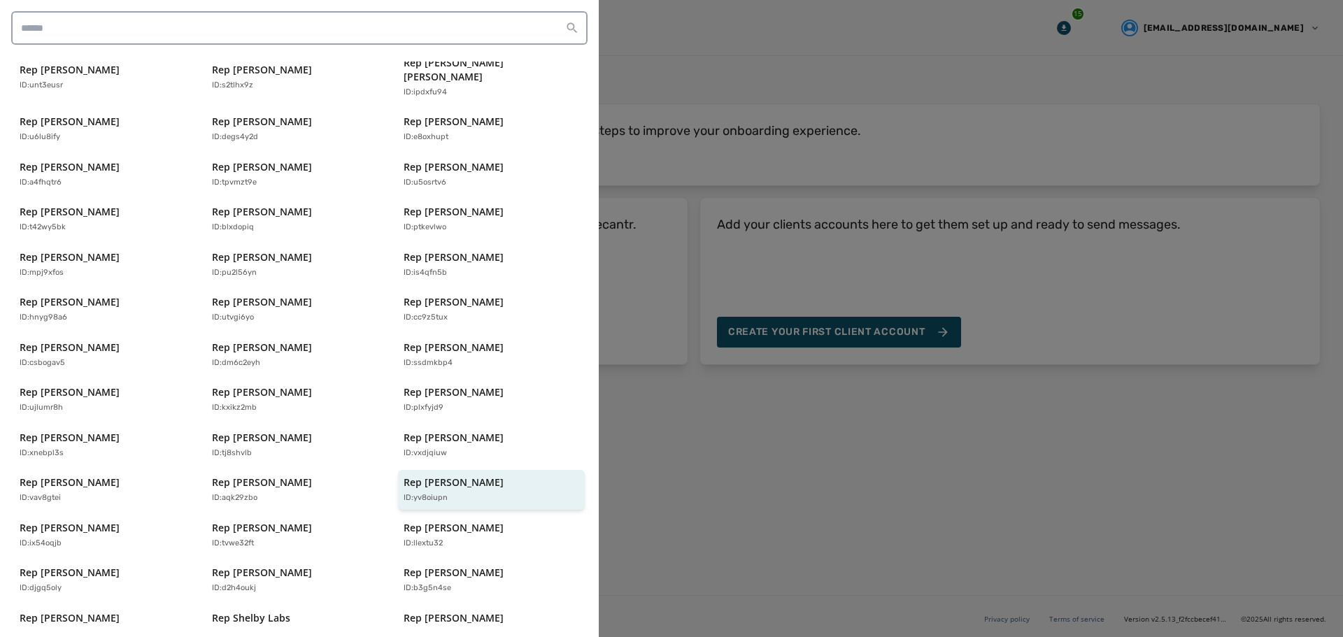
scroll to position [299, 0]
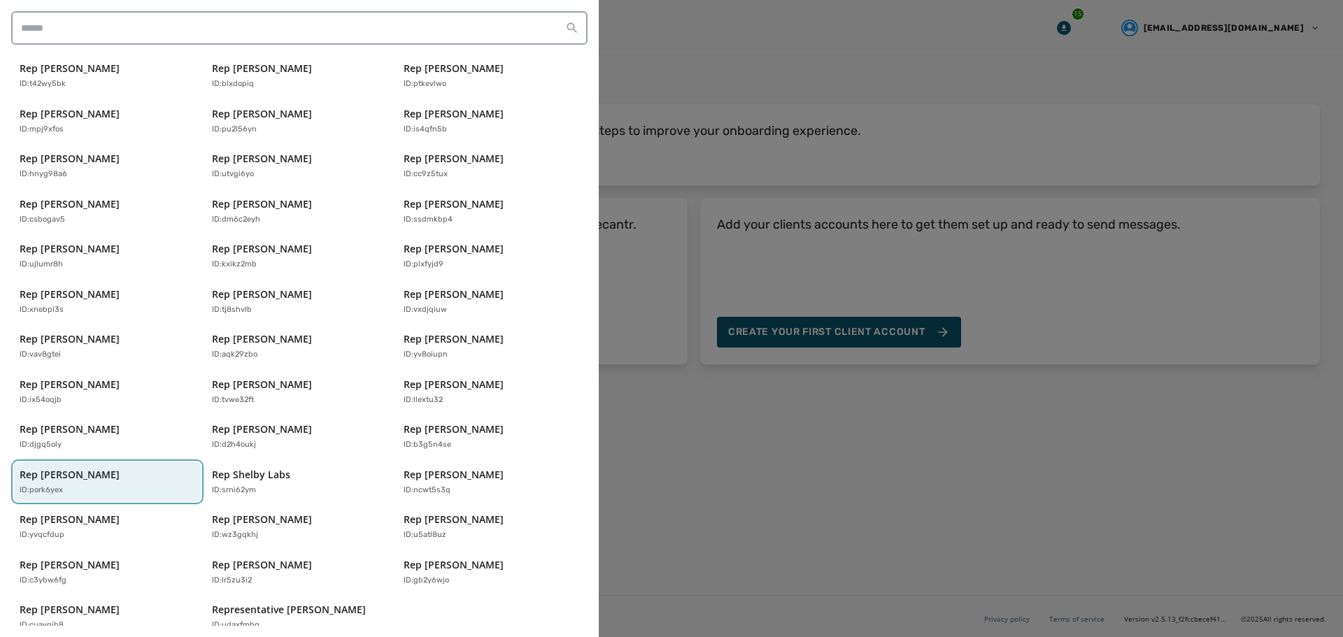
click at [69, 468] on p "Rep [PERSON_NAME]" at bounding box center [70, 475] width 100 height 14
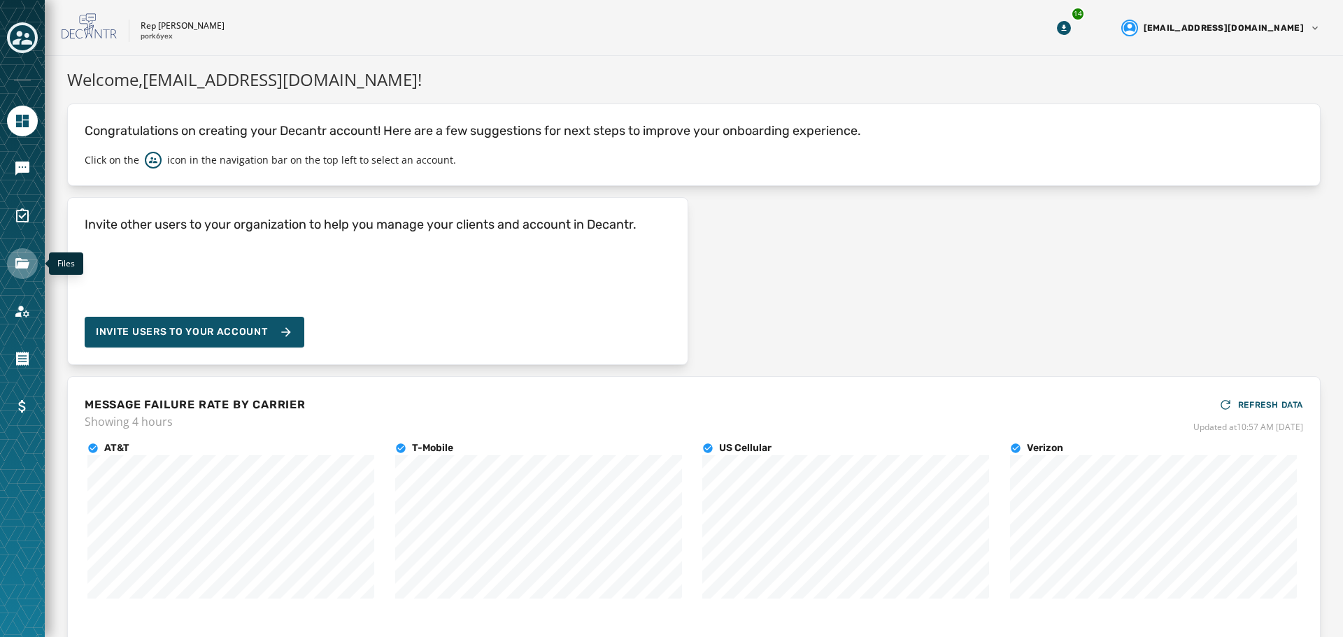
click at [18, 269] on icon "Navigate to Files" at bounding box center [22, 263] width 14 height 10
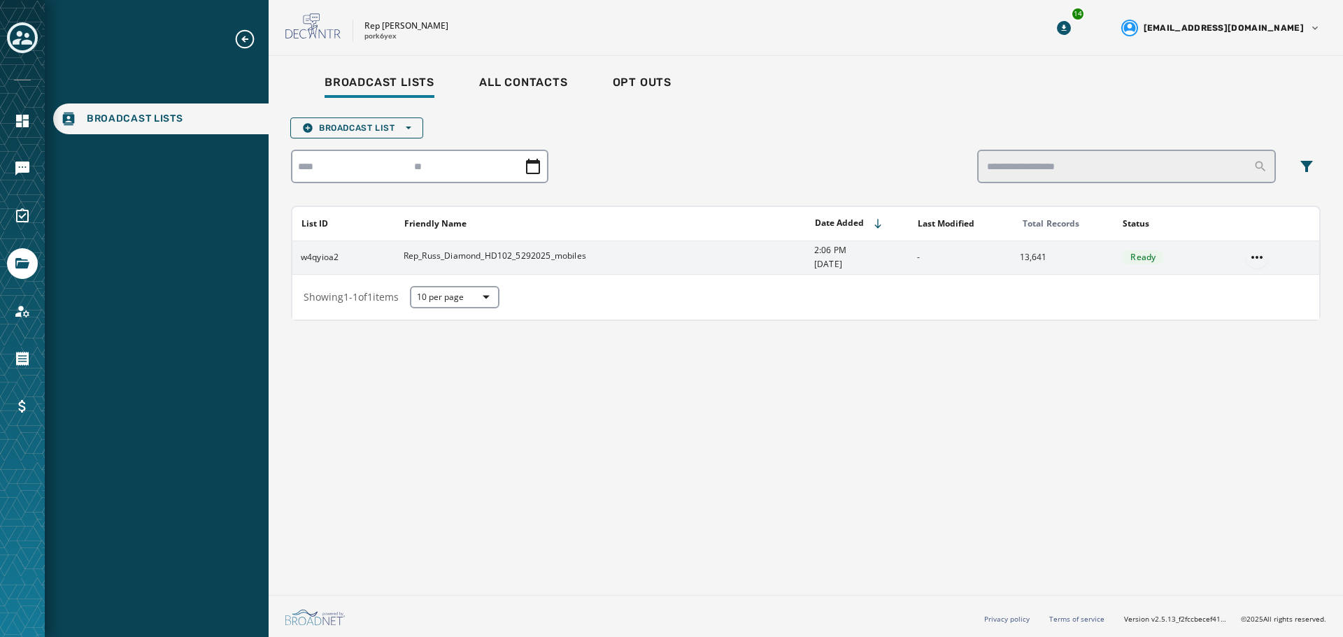
click at [1252, 253] on html "Broadcast Lists Skip To Main Content Rep Russ Diamond pork6yex 14 spugh@pahouse…" at bounding box center [671, 318] width 1343 height 637
click at [1247, 309] on div "Delete list" at bounding box center [1257, 308] width 63 height 22
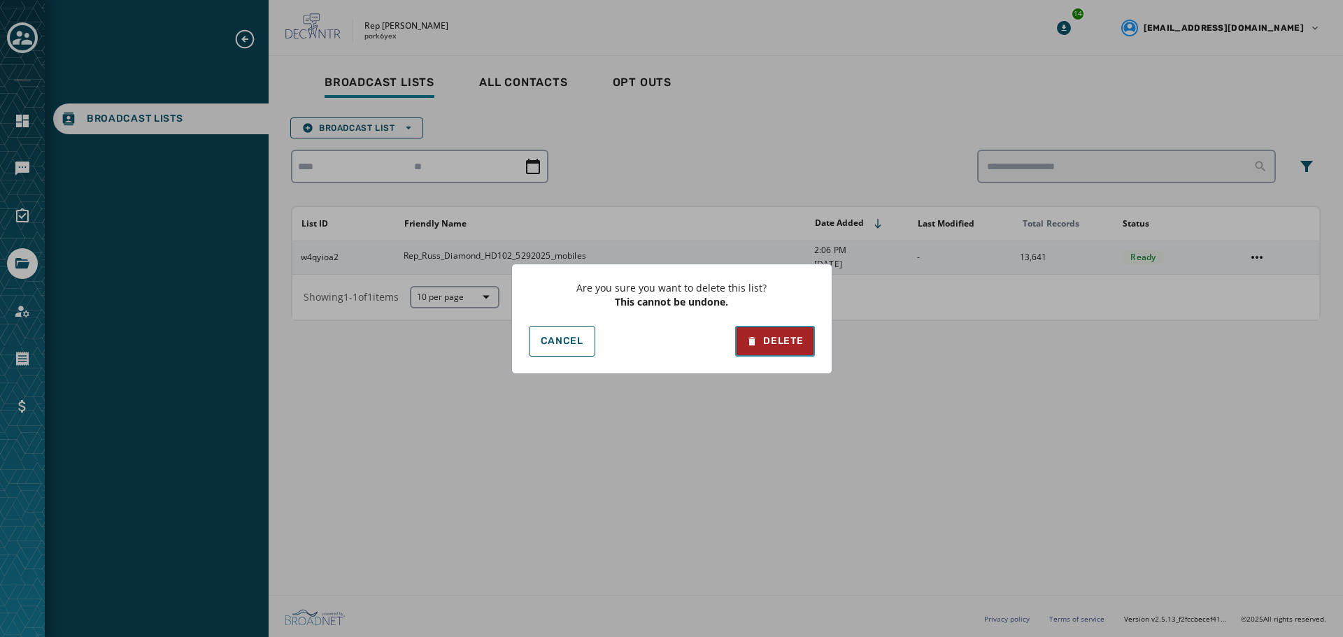
click at [795, 351] on button "Delete" at bounding box center [774, 341] width 79 height 31
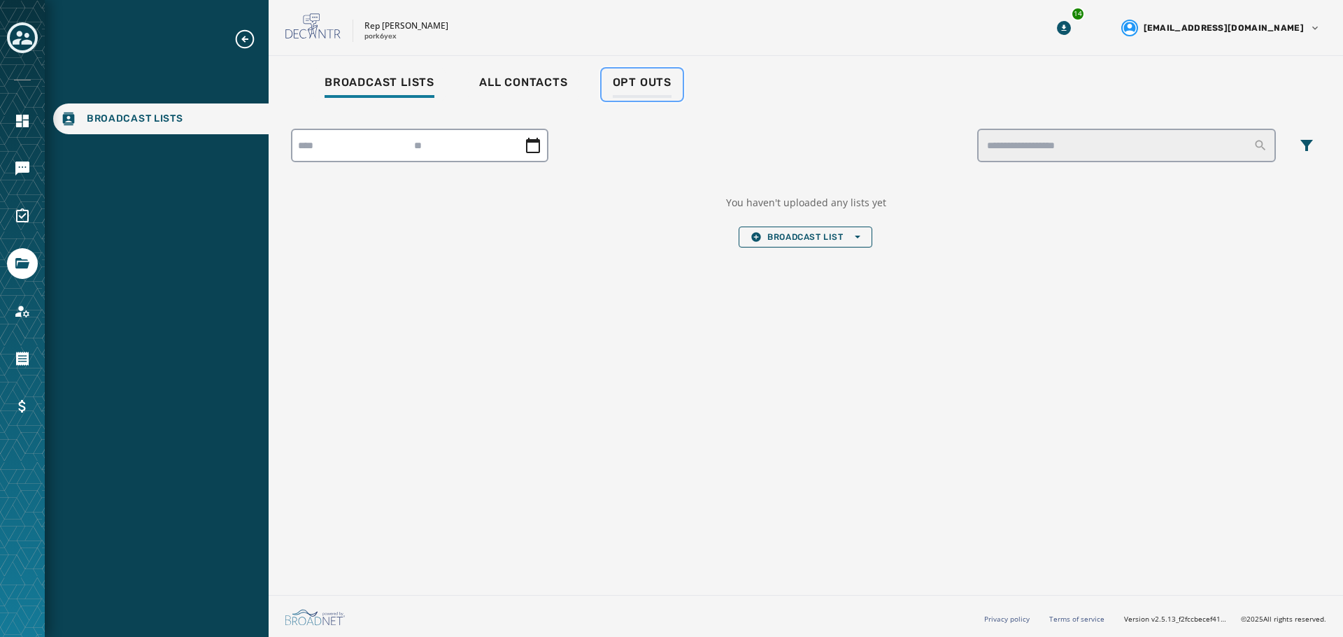
click at [629, 85] on span "Opt Outs" at bounding box center [642, 83] width 59 height 14
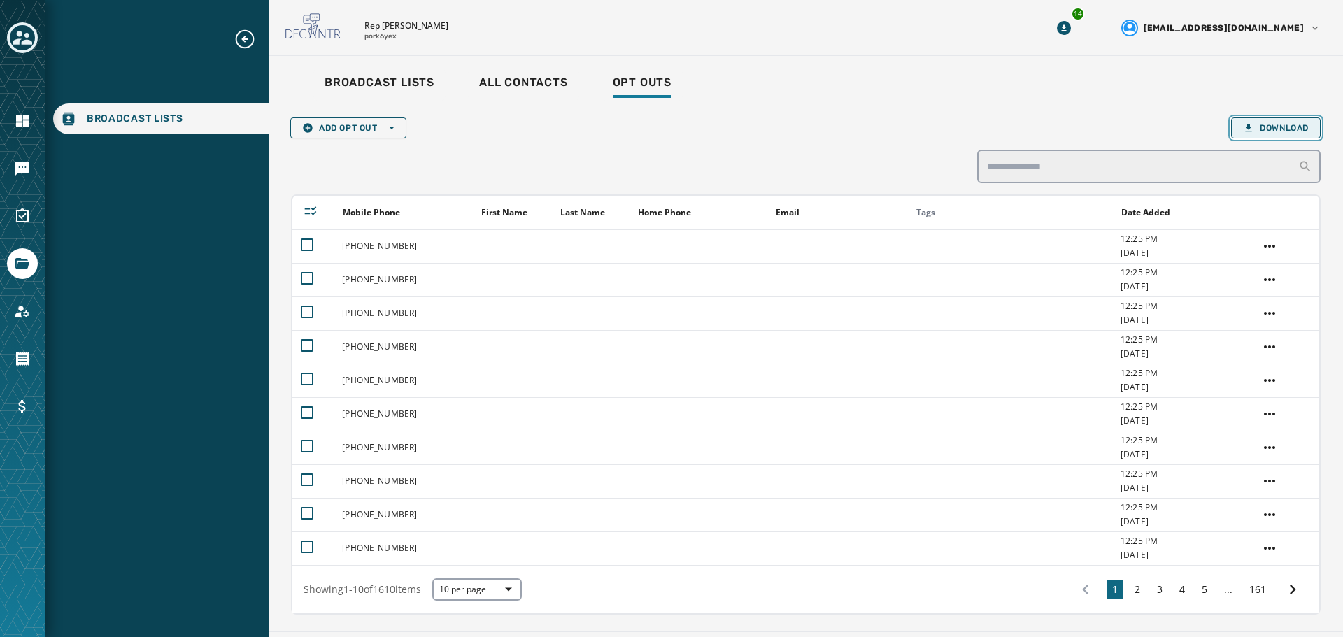
click at [1267, 129] on span "Download" at bounding box center [1276, 127] width 66 height 11
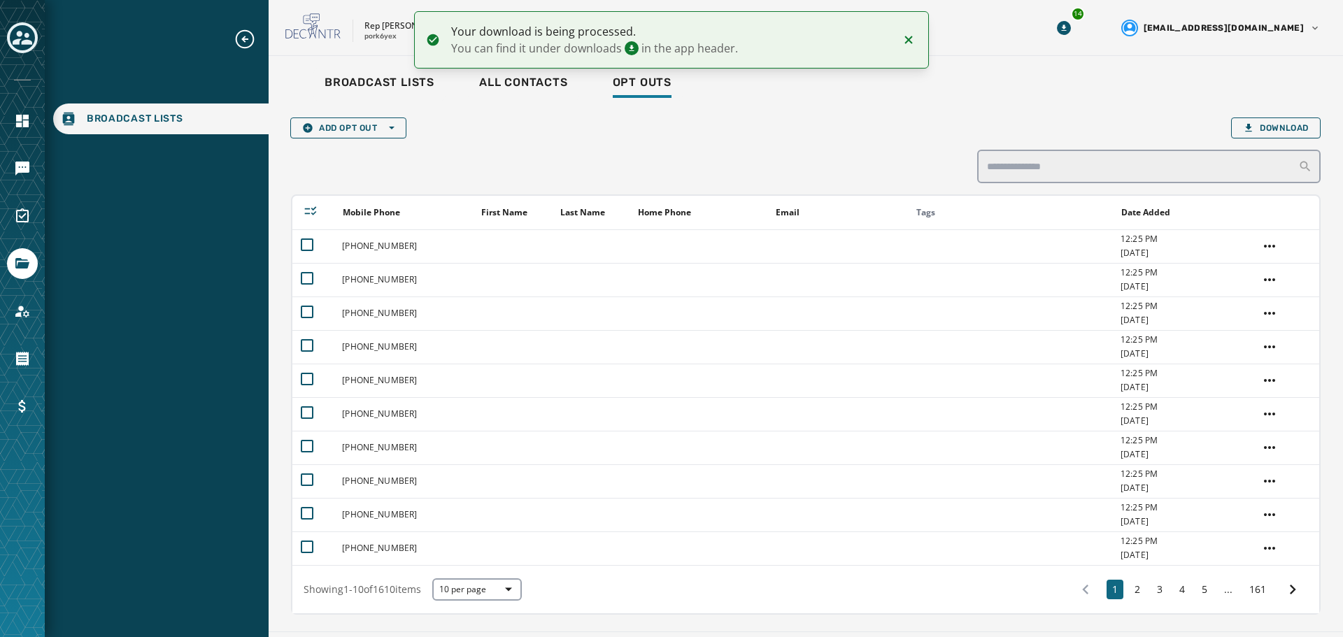
click at [911, 38] on icon "Notifications (F8)" at bounding box center [909, 40] width 8 height 8
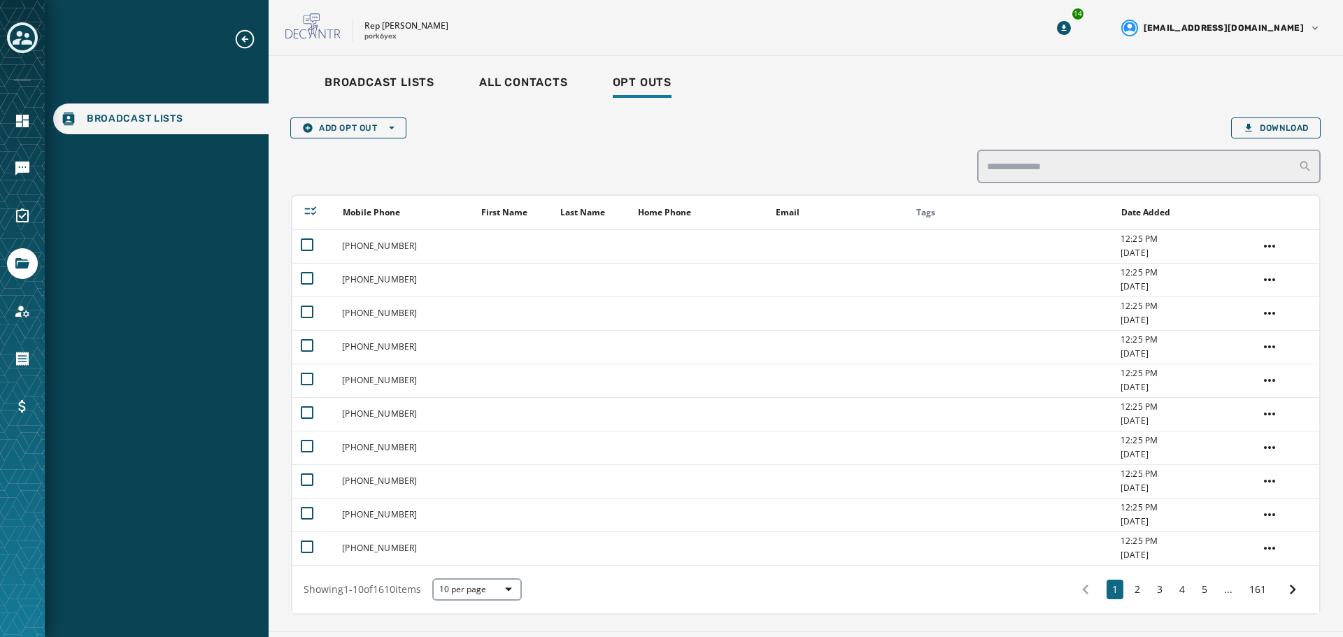
click at [1139, 26] on div "Rep Russ Diamond pork6yex 14 spugh@pahousegop.com" at bounding box center [806, 28] width 1075 height 56
click at [1071, 28] on icon "Download Menu" at bounding box center [1064, 28] width 14 height 14
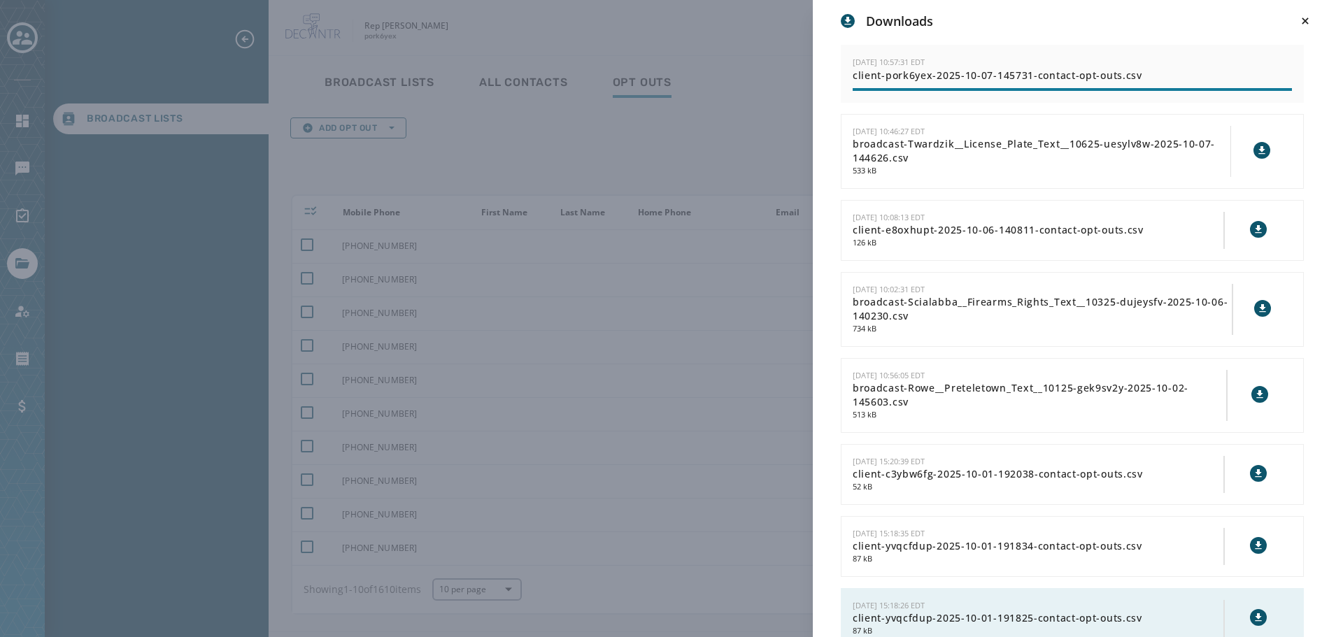
click at [735, 138] on div "Downloads 10/7/2025 - 10:57:31 EDT client-pork6yex-2025-10-07-145731-contact-op…" at bounding box center [671, 318] width 1343 height 637
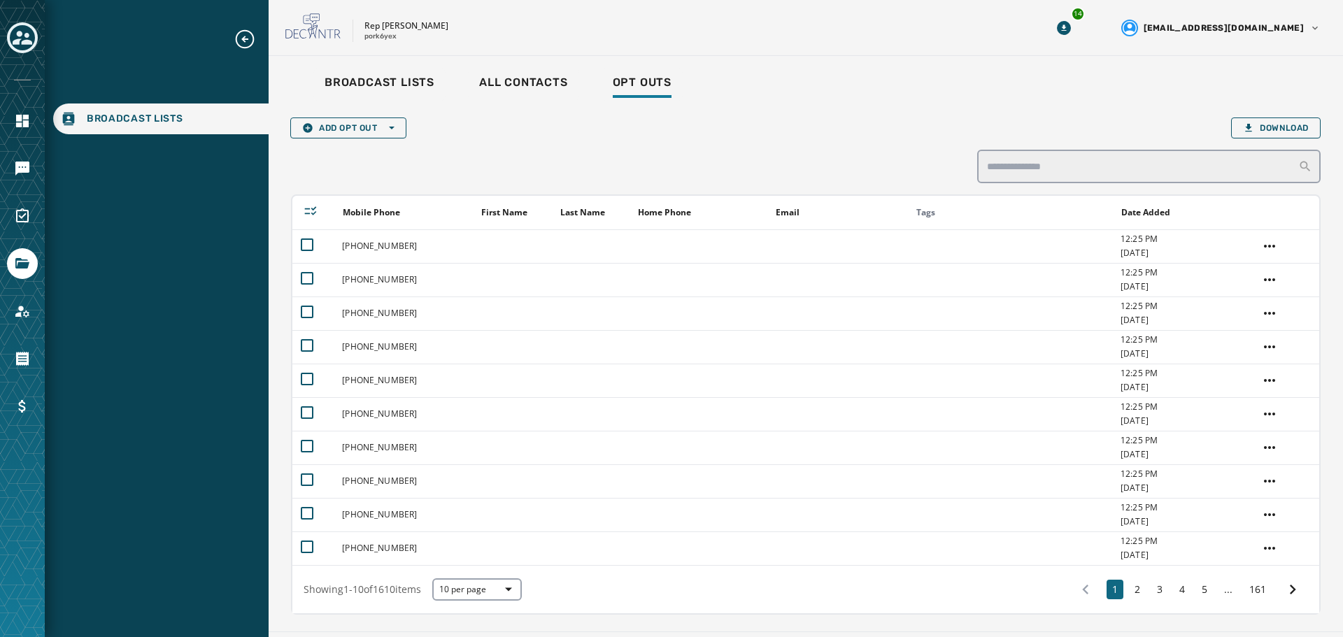
click at [1280, 113] on div "Add Opt Out Open options Download Mobile Phone First Name Last Name Home Phone …" at bounding box center [806, 363] width 1030 height 503
click at [1275, 121] on button "Download" at bounding box center [1276, 128] width 90 height 21
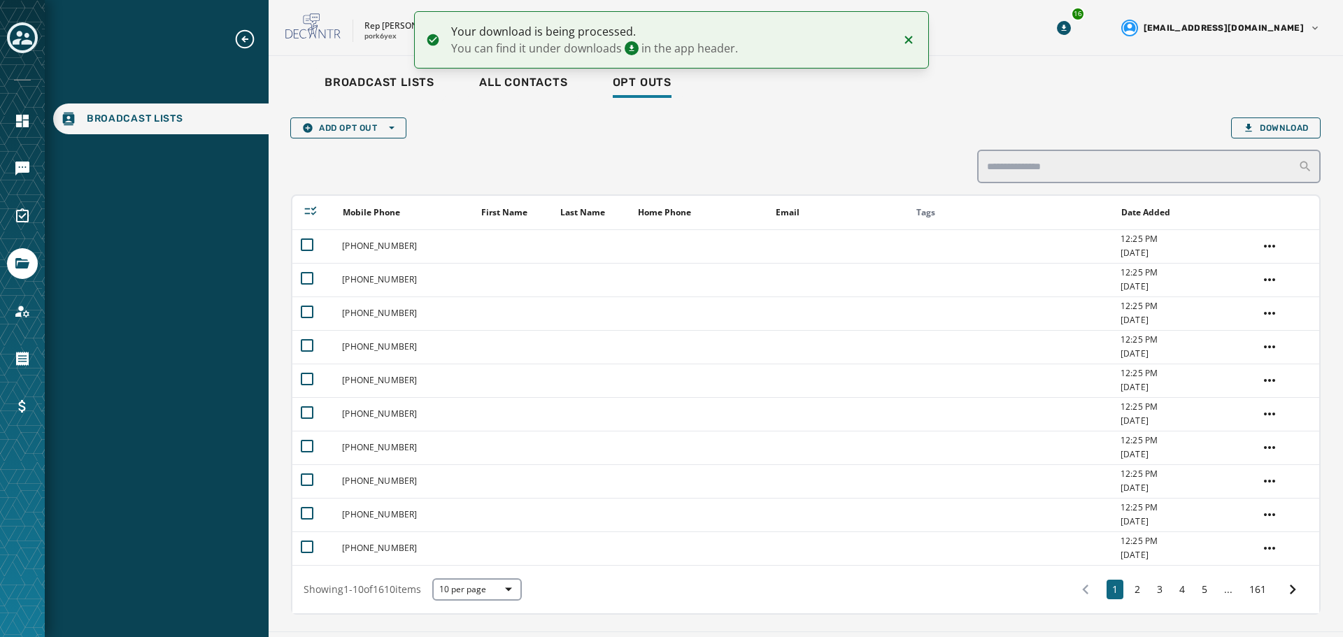
drag, startPoint x: 927, startPoint y: 115, endPoint x: 945, endPoint y: 111, distance: 18.8
click at [926, 115] on div "Add Opt Out Open options Download Mobile Phone First Name Last Name Home Phone …" at bounding box center [806, 363] width 1030 height 503
click at [1066, 29] on icon "Download Menu" at bounding box center [1063, 27] width 5 height 6
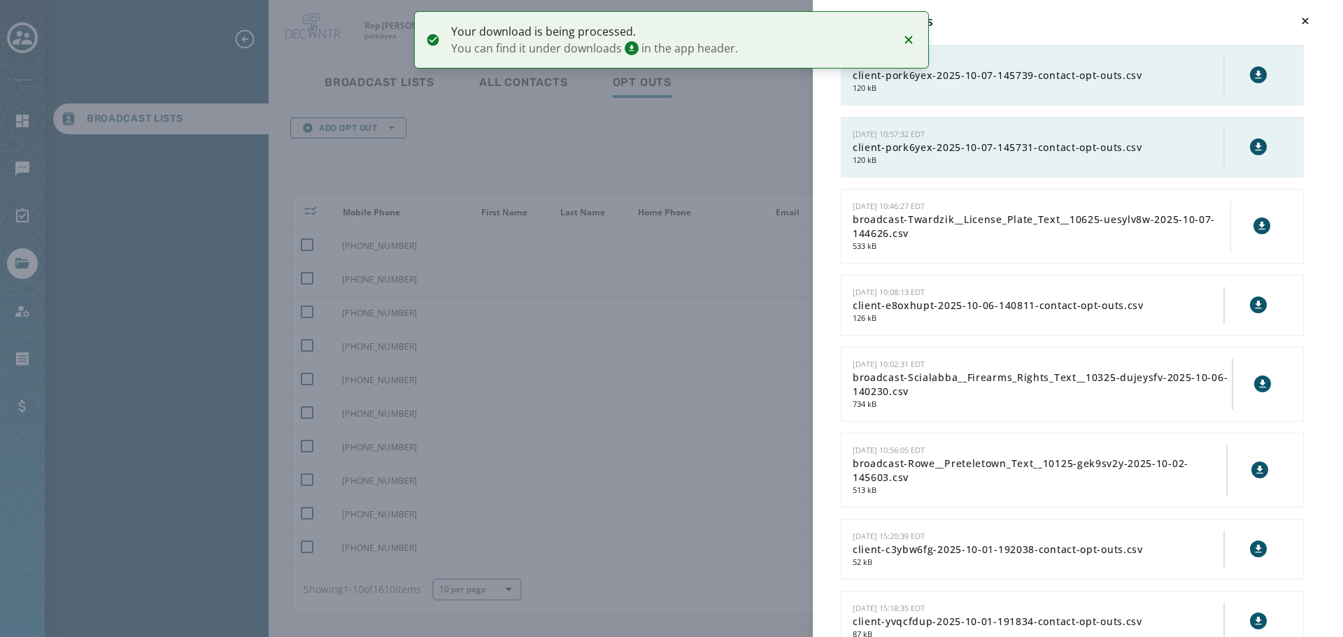
click at [1255, 74] on icon at bounding box center [1258, 75] width 6 height 8
click at [680, 187] on div "Downloads 10/7/2025 - 10:57:40 EDT client-pork6yex-2025-10-07-145739-contact-op…" at bounding box center [671, 318] width 1343 height 637
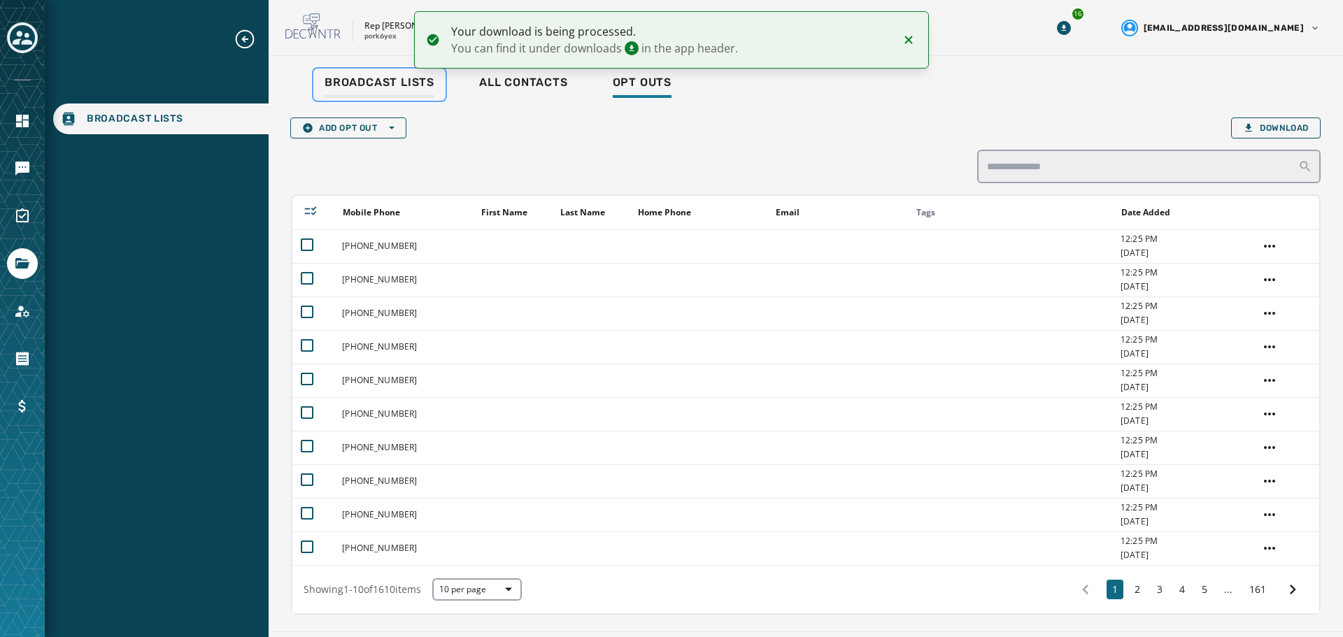
click at [357, 75] on link "Broadcast Lists" at bounding box center [379, 85] width 132 height 32
